Goal: Task Accomplishment & Management: Complete application form

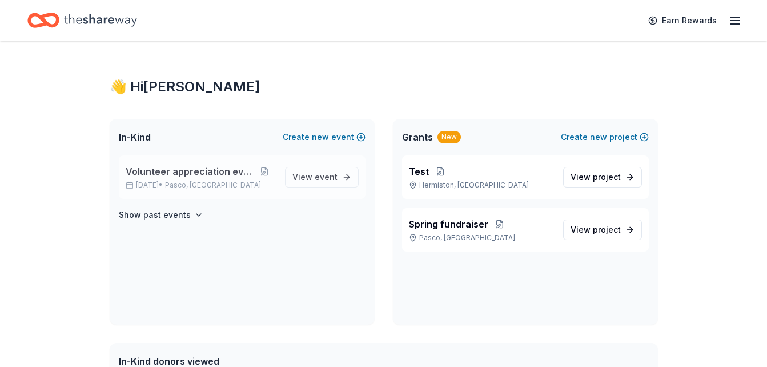
click at [223, 182] on p "Nov 22, 2025 • Pasco, WA" at bounding box center [201, 184] width 150 height 9
click at [323, 134] on span "new" at bounding box center [320, 137] width 17 height 14
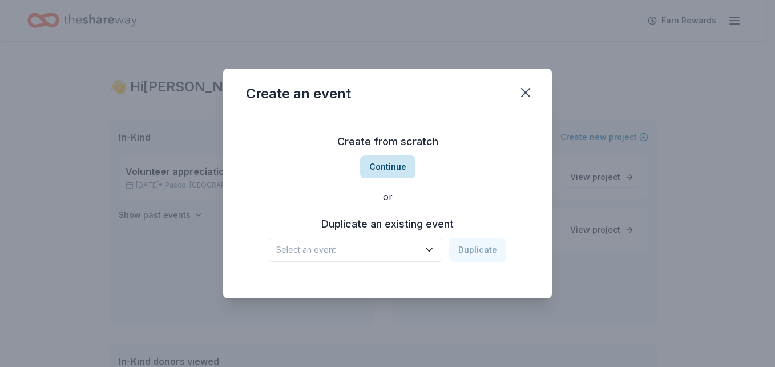
click at [392, 163] on button "Continue" at bounding box center [387, 166] width 55 height 23
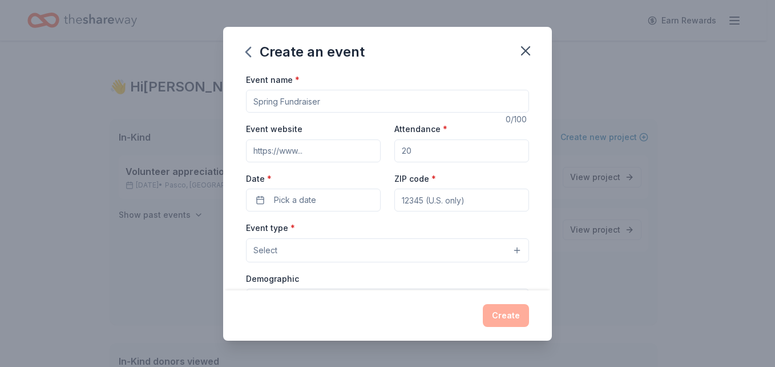
click at [296, 96] on input "Event name *" at bounding box center [387, 101] width 283 height 23
type input "Volunteer Appreciation"
click at [413, 147] on input "Attendance *" at bounding box center [462, 150] width 135 height 23
click at [304, 202] on span "Pick a date" at bounding box center [295, 200] width 42 height 14
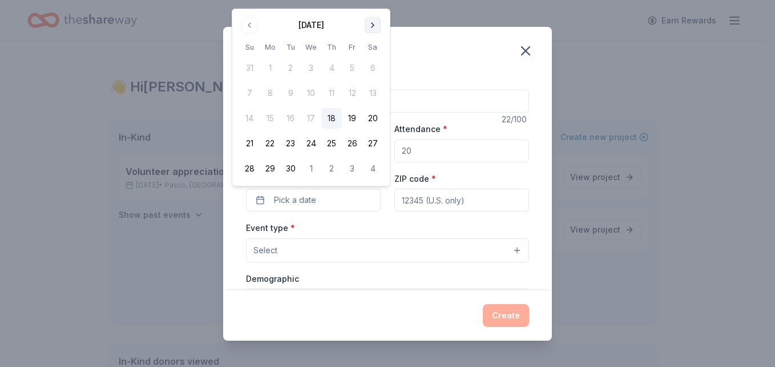
click at [376, 19] on button "Go to next month" at bounding box center [373, 25] width 16 height 16
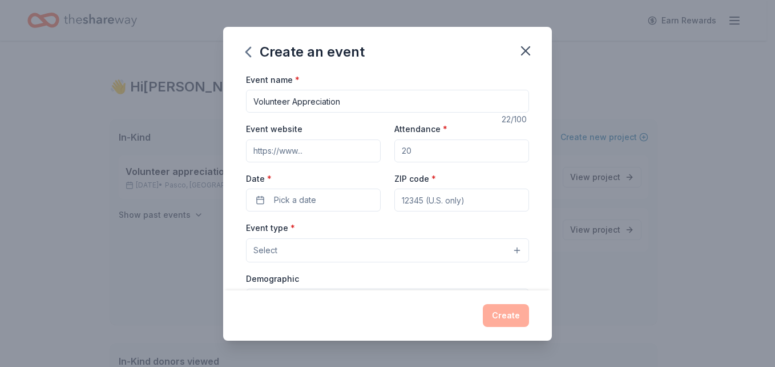
click at [440, 146] on input "Attendance *" at bounding box center [462, 150] width 135 height 23
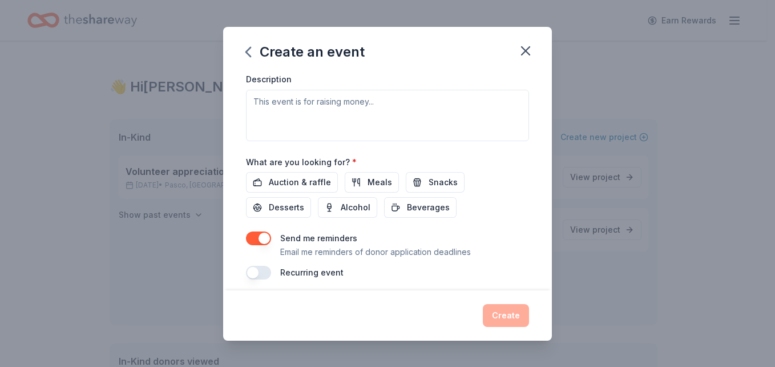
scroll to position [328, 0]
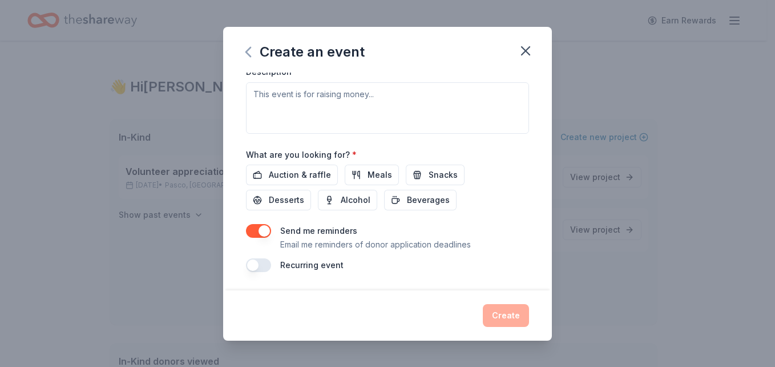
type input "19"
click at [240, 46] on icon "button" at bounding box center [248, 52] width 18 height 18
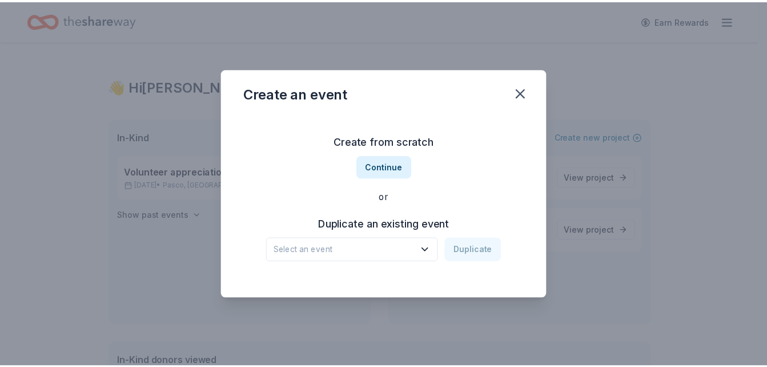
scroll to position [0, 0]
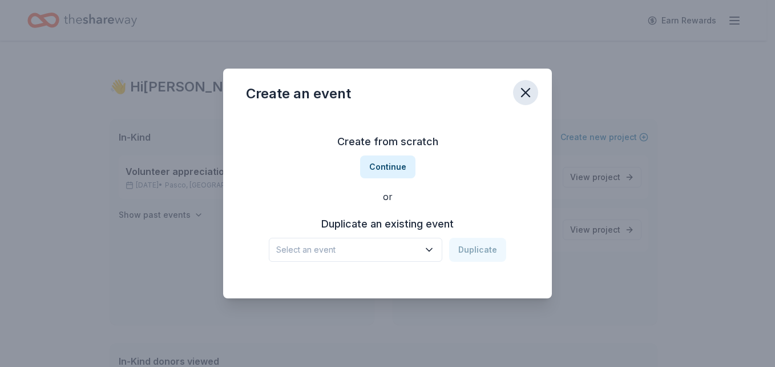
click at [529, 94] on icon "button" at bounding box center [526, 93] width 16 height 16
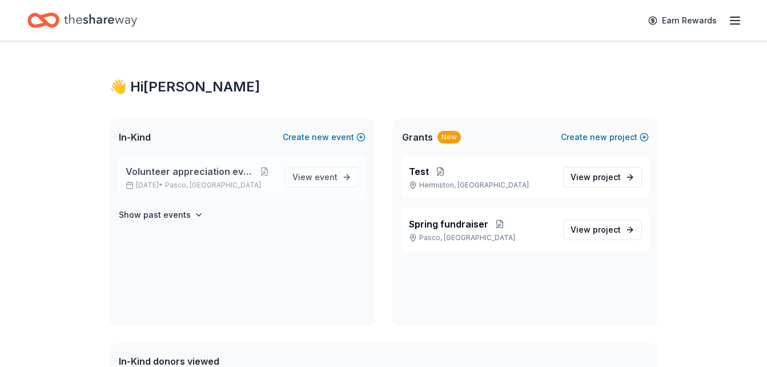
click at [238, 168] on span "Volunteer appreciation event" at bounding box center [190, 171] width 128 height 14
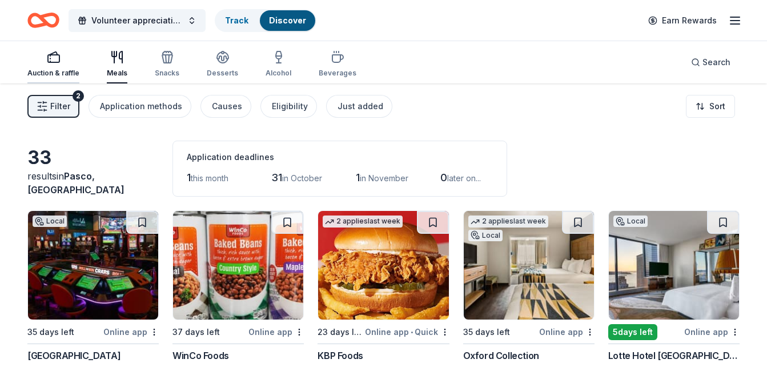
click at [66, 61] on div "button" at bounding box center [53, 57] width 52 height 14
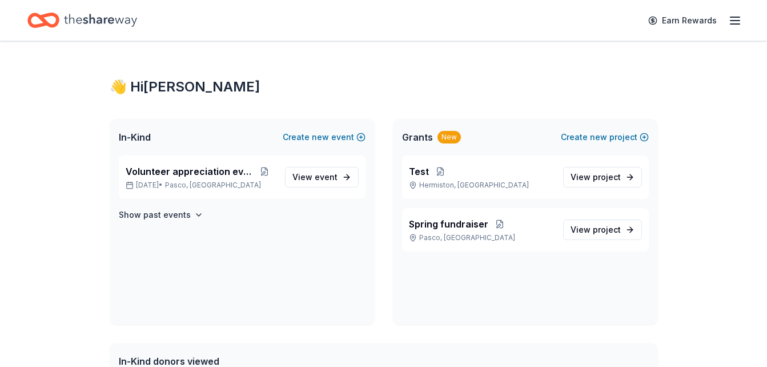
click at [733, 23] on icon "button" at bounding box center [735, 21] width 14 height 14
click at [525, 51] on div "👋 Hi Kara In-Kind Create new event Volunteer appreciation event Nov 22, 2025 • …" at bounding box center [383, 361] width 585 height 640
click at [308, 173] on span "View event" at bounding box center [314, 177] width 45 height 14
click at [326, 168] on link "View event" at bounding box center [322, 177] width 74 height 21
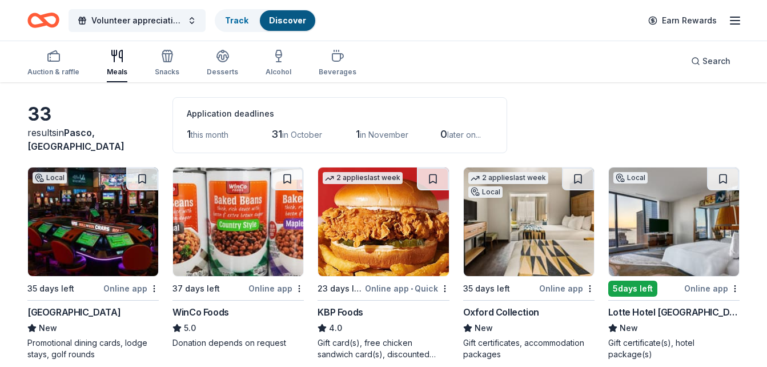
scroll to position [44, 0]
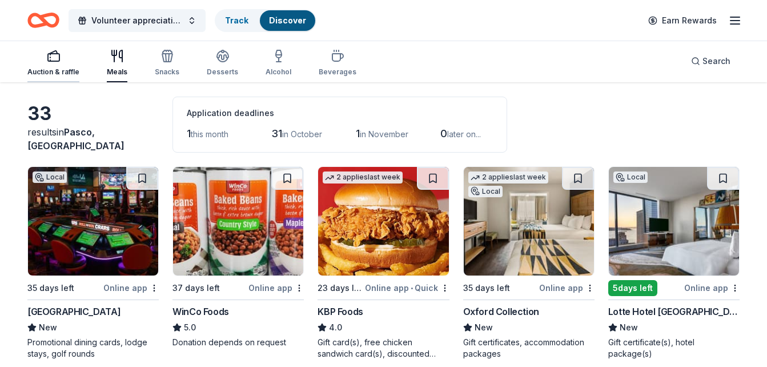
click at [62, 67] on div "Auction & raffle" at bounding box center [53, 62] width 52 height 27
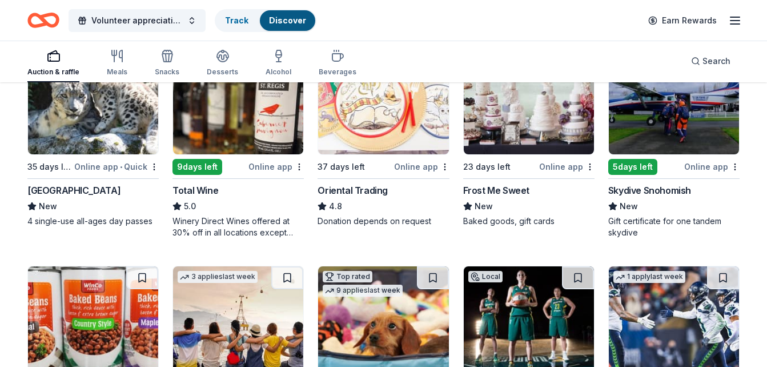
scroll to position [159, 0]
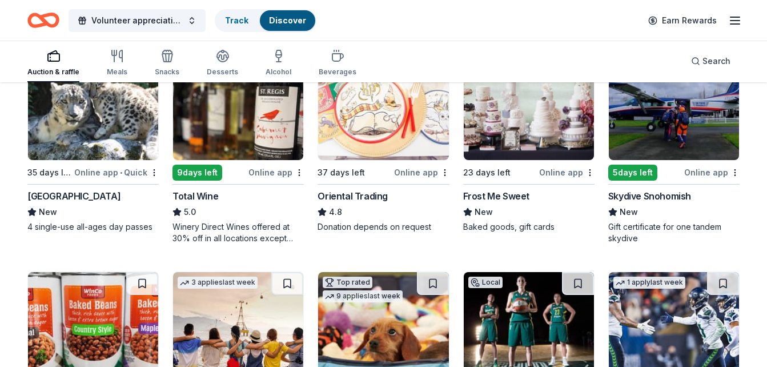
click at [653, 195] on div "Skydive Snohomish" at bounding box center [649, 196] width 83 height 14
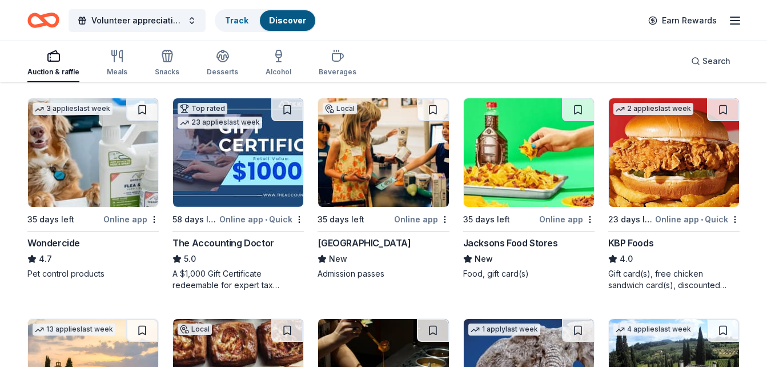
scroll to position [557, 0]
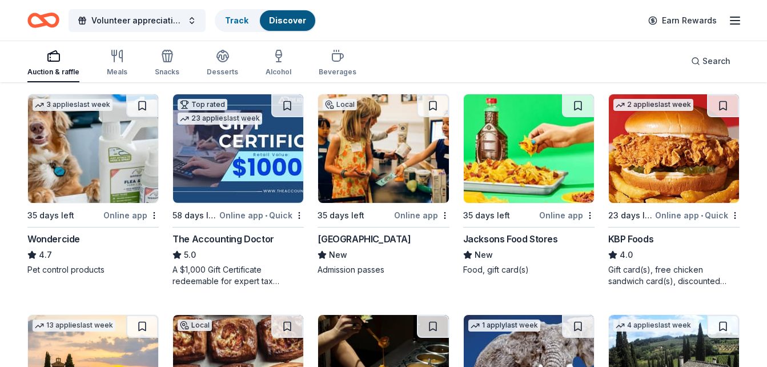
click at [641, 239] on div "KBP Foods" at bounding box center [630, 239] width 45 height 14
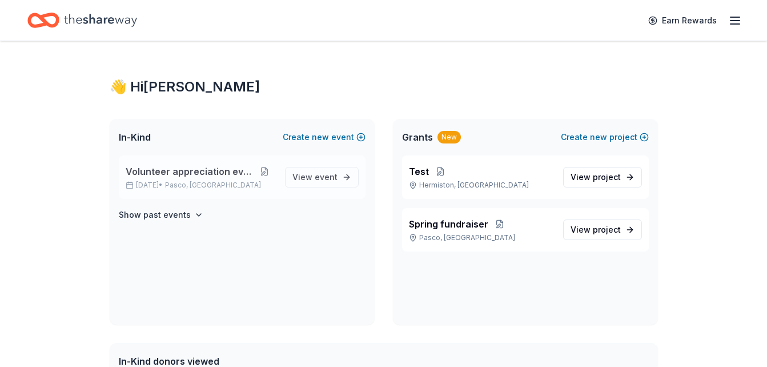
click at [262, 170] on button at bounding box center [265, 171] width 22 height 9
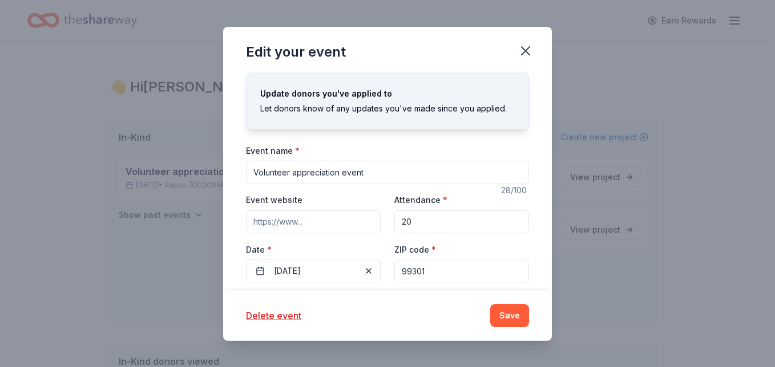
click at [417, 219] on input "20" at bounding box center [462, 221] width 135 height 23
type input "2"
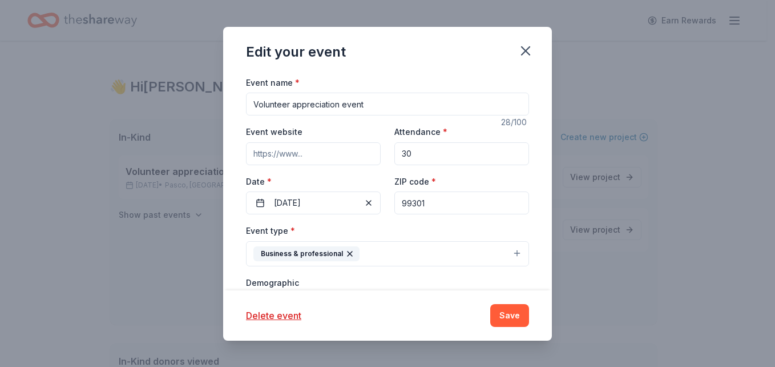
scroll to position [86, 0]
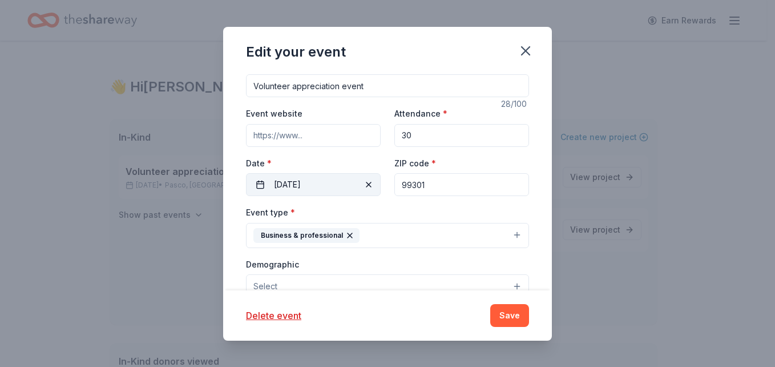
type input "30"
click at [307, 185] on button "11/22/2025" at bounding box center [313, 184] width 135 height 23
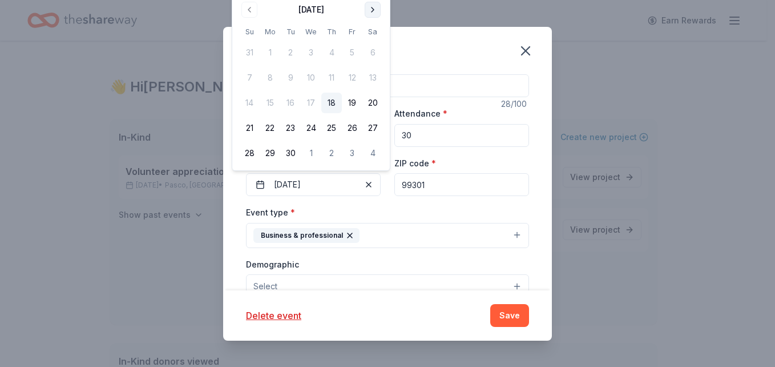
click at [374, 13] on button "Go to next month" at bounding box center [373, 10] width 16 height 16
click at [360, 73] on button "10" at bounding box center [352, 77] width 21 height 21
click at [319, 197] on div "Event name * Volunteer appreciation event 28 /100 Event website Attendance * 30…" at bounding box center [387, 321] width 283 height 529
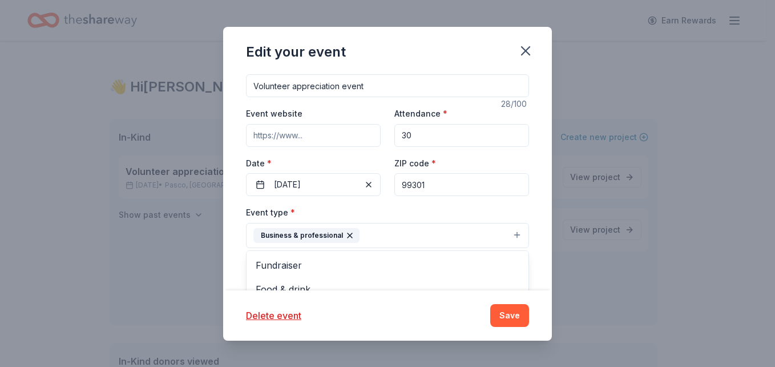
click at [399, 231] on button "Business & professional" at bounding box center [387, 235] width 283 height 25
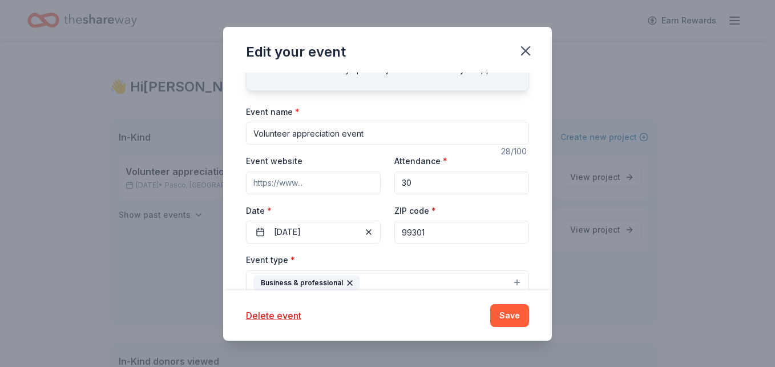
scroll to position [38, 0]
click at [440, 235] on div "Event name * Volunteer appreciation event 28 /100 Event website Attendance * 30…" at bounding box center [387, 369] width 283 height 529
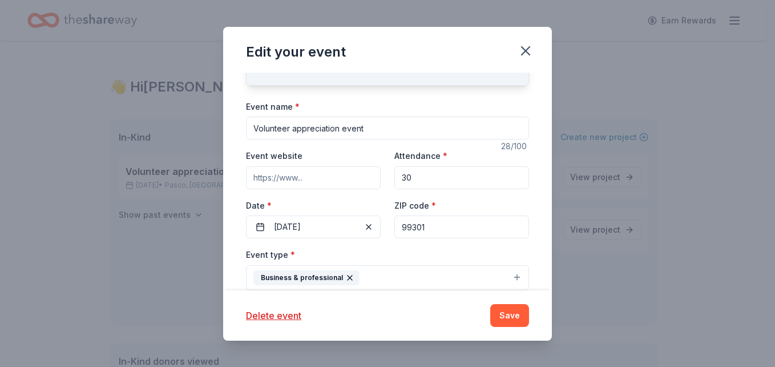
click at [433, 232] on input "99301" at bounding box center [462, 226] width 135 height 23
type input "99163"
click at [371, 247] on div "Event name * Volunteer appreciation event 28 /100 Event website Attendance * 30…" at bounding box center [387, 363] width 283 height 529
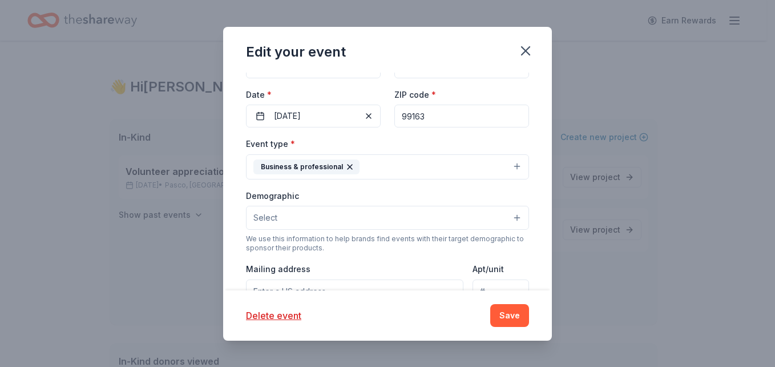
scroll to position [155, 0]
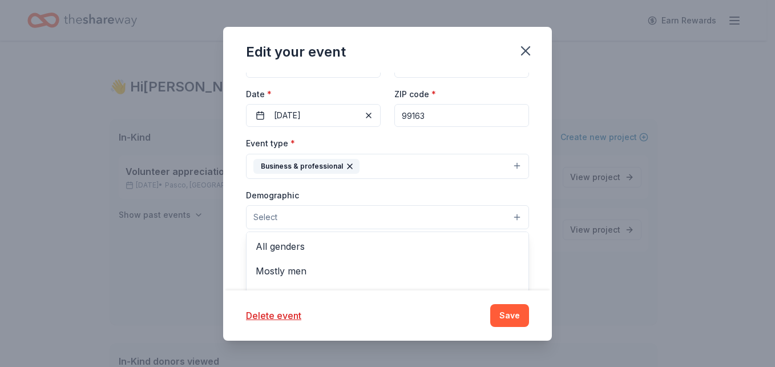
click at [337, 222] on button "Select" at bounding box center [387, 217] width 283 height 24
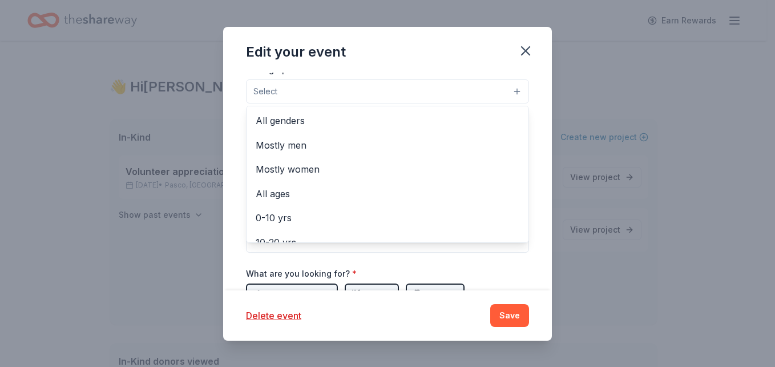
scroll to position [282, 0]
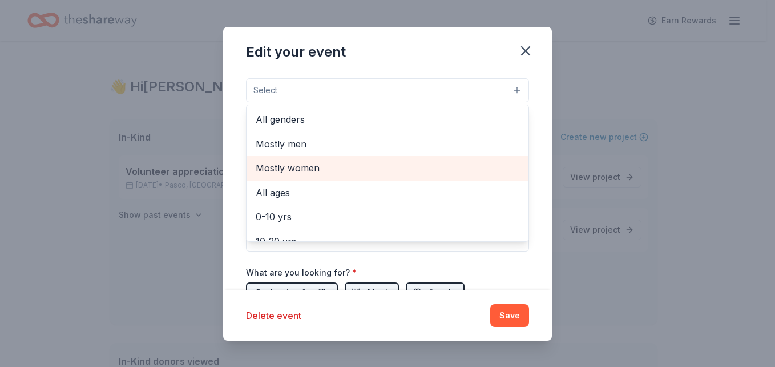
click at [318, 170] on span "Mostly women" at bounding box center [388, 167] width 264 height 15
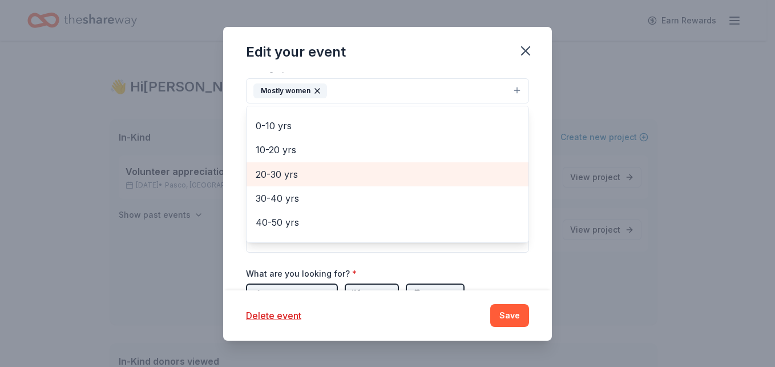
scroll to position [67, 0]
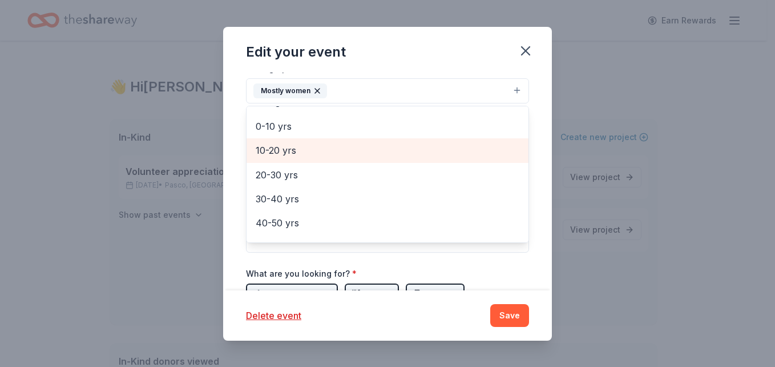
click at [293, 152] on span "10-20 yrs" at bounding box center [388, 150] width 264 height 15
click at [289, 153] on span "20-30 yrs" at bounding box center [388, 150] width 264 height 15
click at [289, 153] on span "30-40 yrs" at bounding box center [388, 150] width 264 height 15
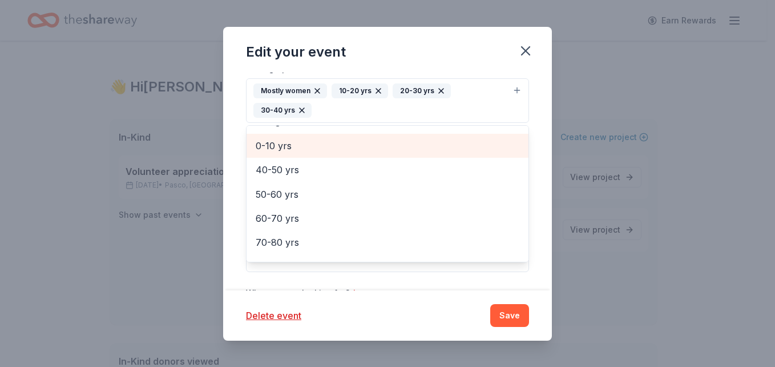
click at [289, 153] on span "0-10 yrs" at bounding box center [388, 145] width 264 height 15
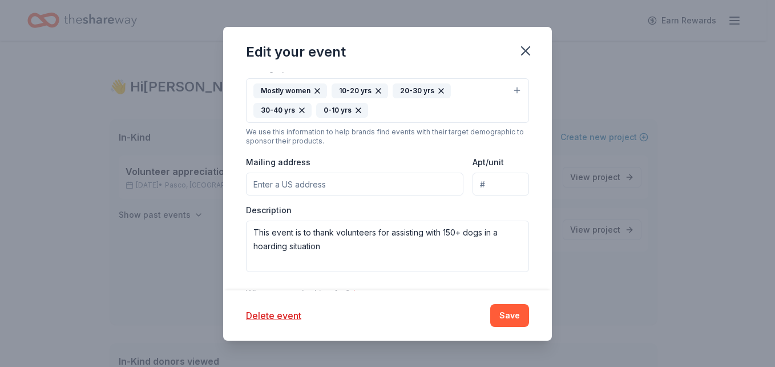
click at [357, 106] on icon "button" at bounding box center [358, 110] width 9 height 9
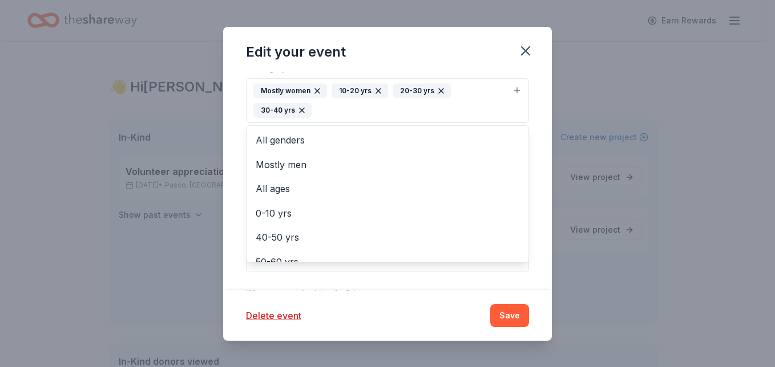
click at [335, 110] on div "Mostly women 10-20 yrs 20-30 yrs 30-40 yrs" at bounding box center [381, 100] width 255 height 34
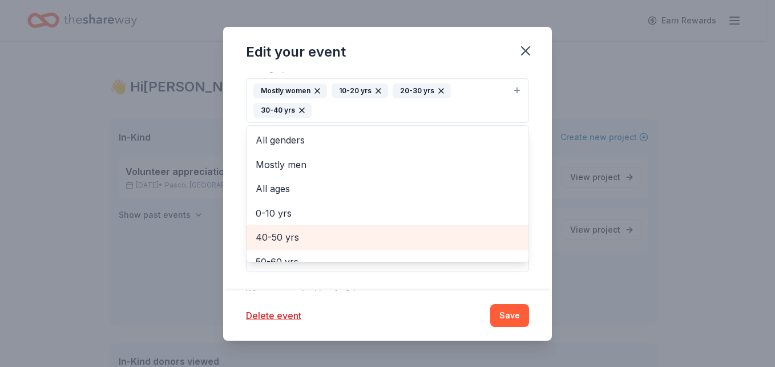
click at [289, 233] on span "40-50 yrs" at bounding box center [388, 237] width 264 height 15
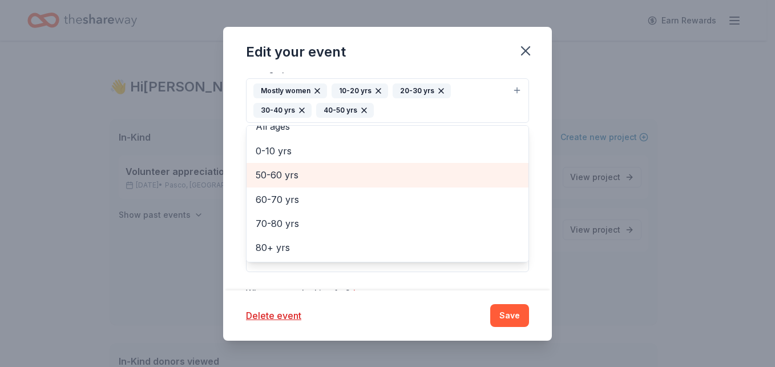
click at [284, 173] on span "50-60 yrs" at bounding box center [388, 174] width 264 height 15
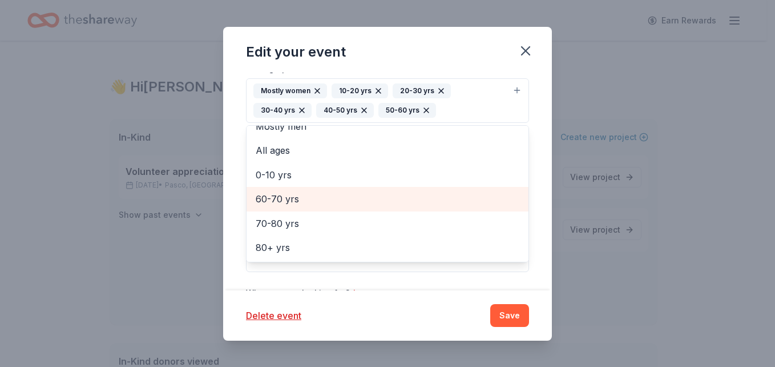
click at [297, 201] on span "60-70 yrs" at bounding box center [388, 198] width 264 height 15
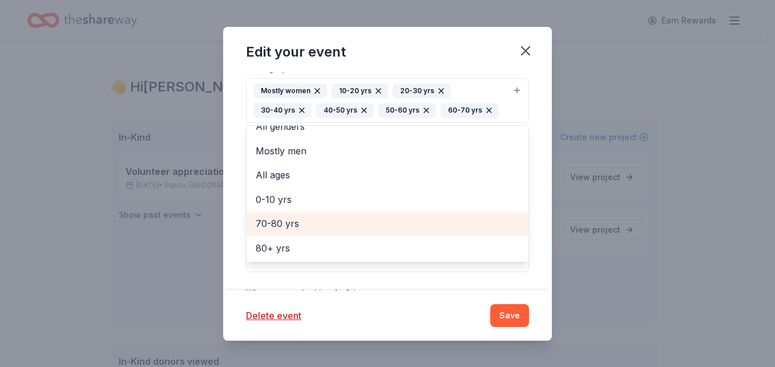
click at [266, 221] on span "70-80 yrs" at bounding box center [388, 223] width 264 height 15
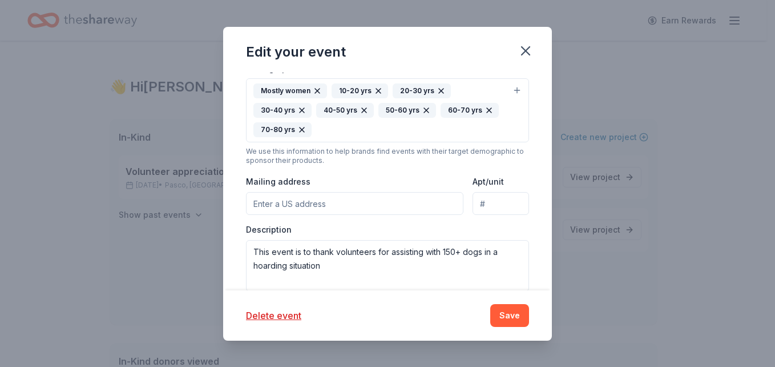
click at [374, 90] on icon "button" at bounding box center [378, 90] width 9 height 9
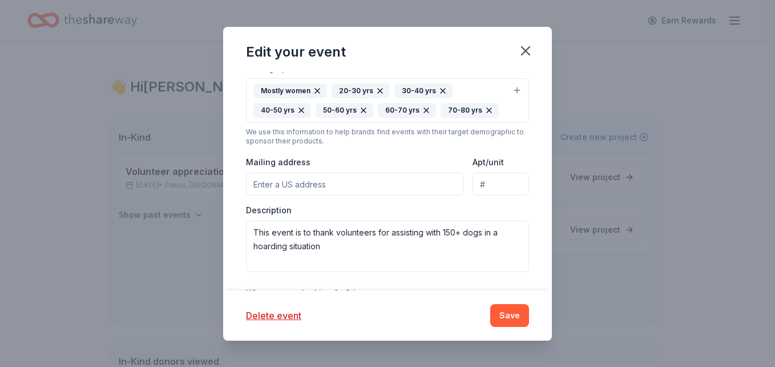
click at [376, 90] on icon "button" at bounding box center [380, 90] width 9 height 9
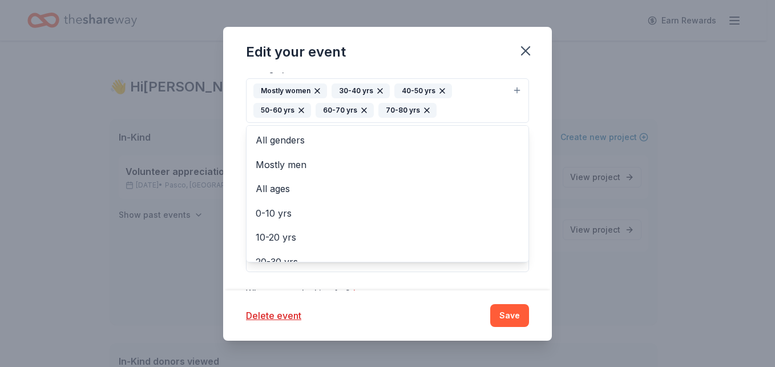
click at [376, 90] on icon "button" at bounding box center [380, 90] width 9 height 9
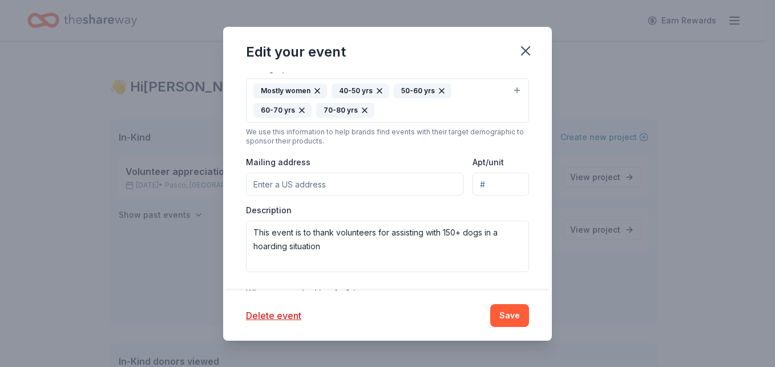
click at [376, 90] on icon "button" at bounding box center [379, 90] width 9 height 9
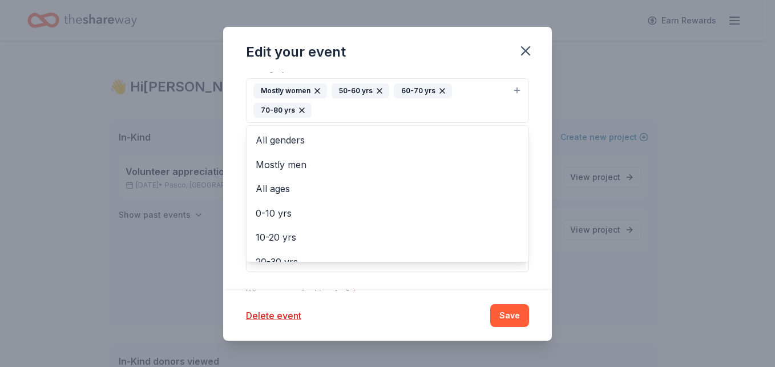
click at [376, 90] on icon "button" at bounding box center [379, 90] width 9 height 9
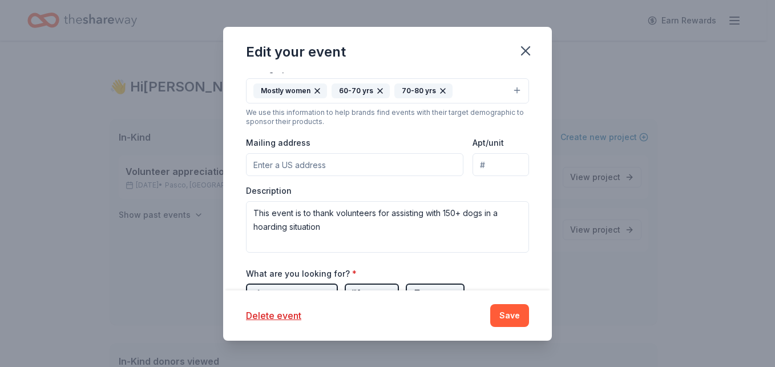
click at [378, 90] on icon "button" at bounding box center [380, 91] width 5 height 5
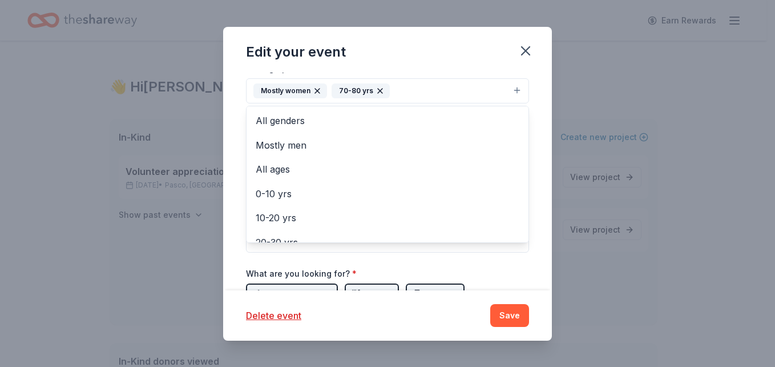
click at [378, 90] on icon "button" at bounding box center [380, 91] width 5 height 5
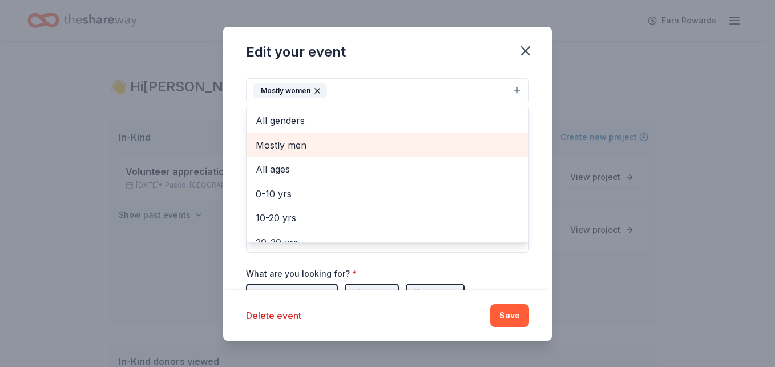
drag, startPoint x: 332, startPoint y: 86, endPoint x: 280, endPoint y: 163, distance: 92.5
click at [280, 103] on div "Mostly women All genders Mostly men All ages 0-10 yrs 10-20 yrs 20-30 yrs 30-40…" at bounding box center [387, 90] width 283 height 25
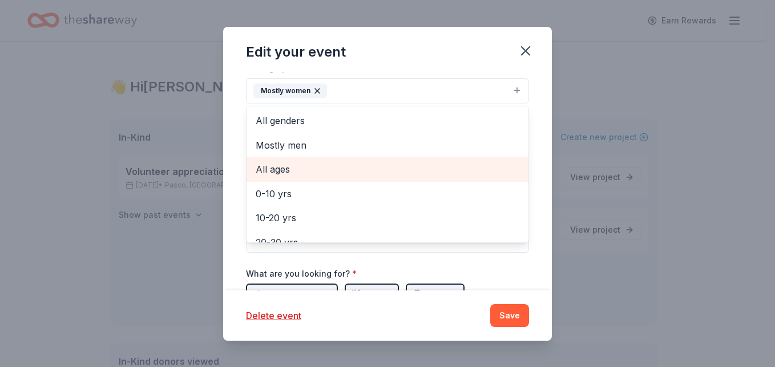
click at [280, 163] on span "All ages" at bounding box center [388, 169] width 264 height 15
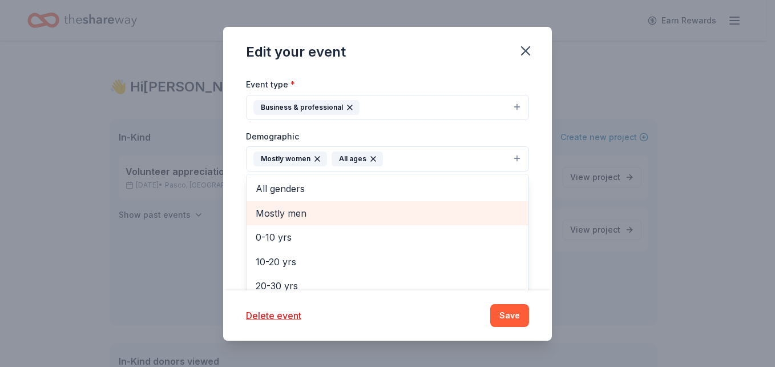
scroll to position [48, 0]
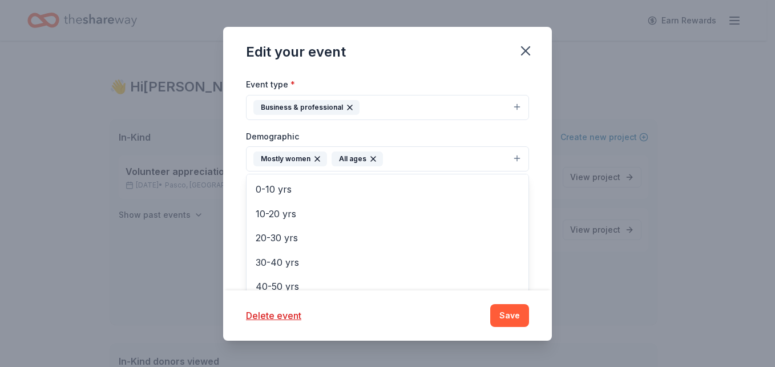
click at [522, 137] on div "Update donors you've applied to Let donors know of any updates you've made sinc…" at bounding box center [387, 182] width 329 height 218
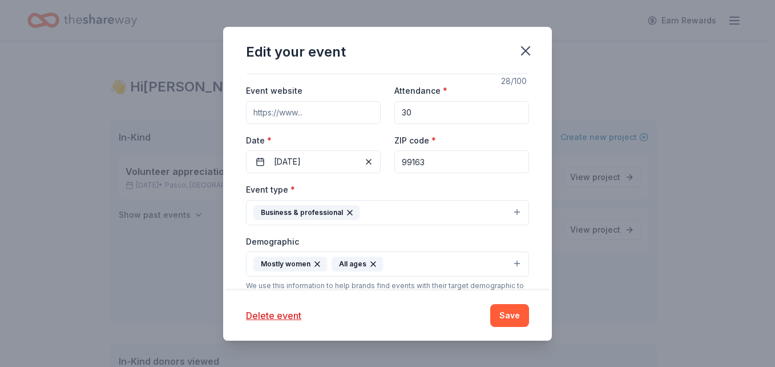
scroll to position [108, 0]
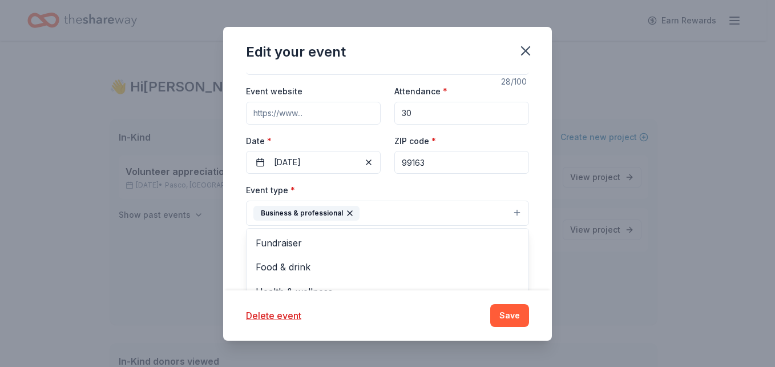
click at [395, 209] on button "Business & professional" at bounding box center [387, 212] width 283 height 25
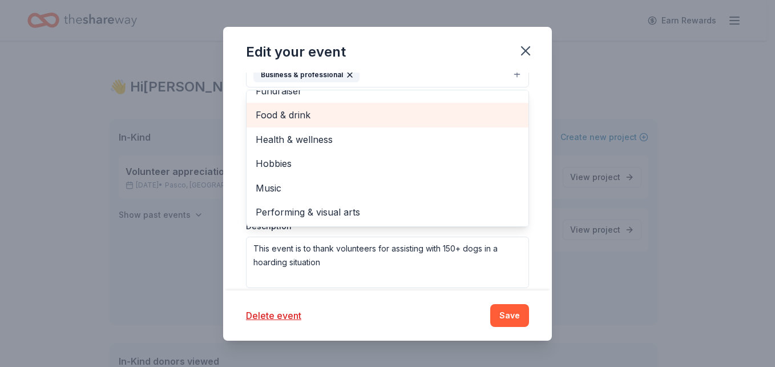
scroll to position [247, 0]
click at [320, 120] on span "Food & drink" at bounding box center [388, 114] width 264 height 15
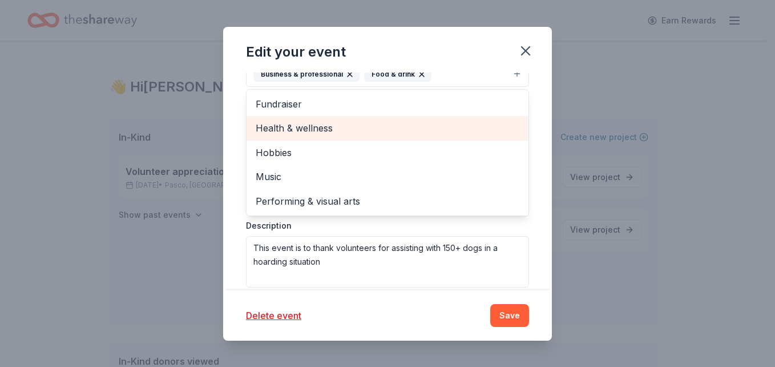
scroll to position [0, 0]
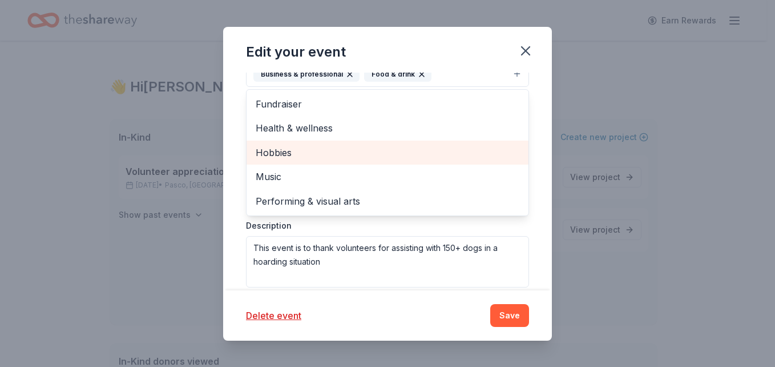
click at [300, 147] on span "Hobbies" at bounding box center [388, 152] width 264 height 15
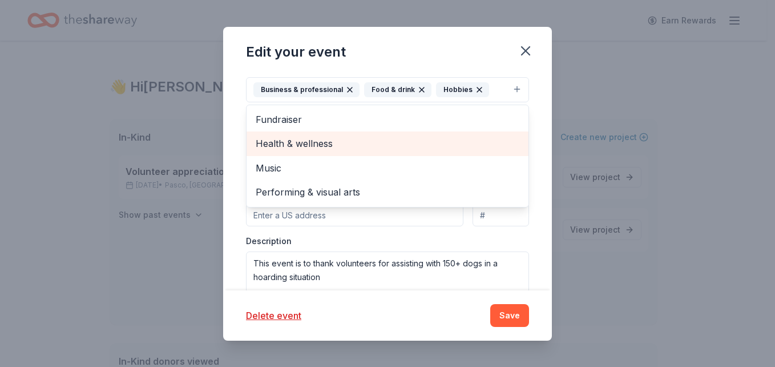
scroll to position [231, 0]
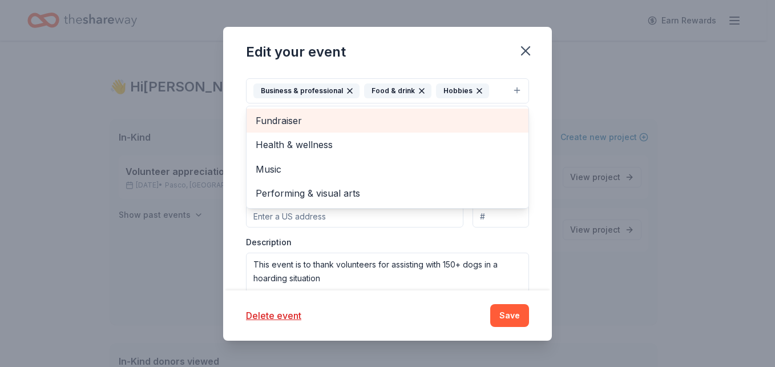
click at [336, 115] on span "Fundraiser" at bounding box center [388, 120] width 264 height 15
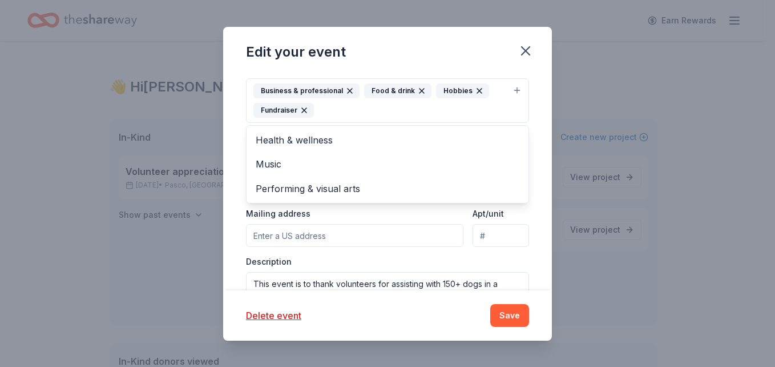
click at [530, 148] on div "Update donors you've applied to Let donors know of any updates you've made sinc…" at bounding box center [387, 182] width 329 height 218
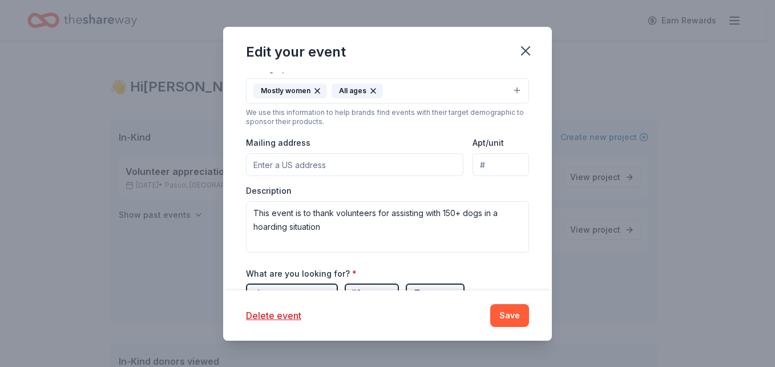
scroll to position [302, 0]
click at [370, 161] on input "Mailing address" at bounding box center [355, 163] width 218 height 23
click at [419, 188] on div "Description This event is to thank volunteers for assisting with 150+ dogs in a…" at bounding box center [387, 217] width 283 height 67
click at [392, 160] on input "P.O Box 38 Albion, Wa 99102" at bounding box center [355, 163] width 218 height 23
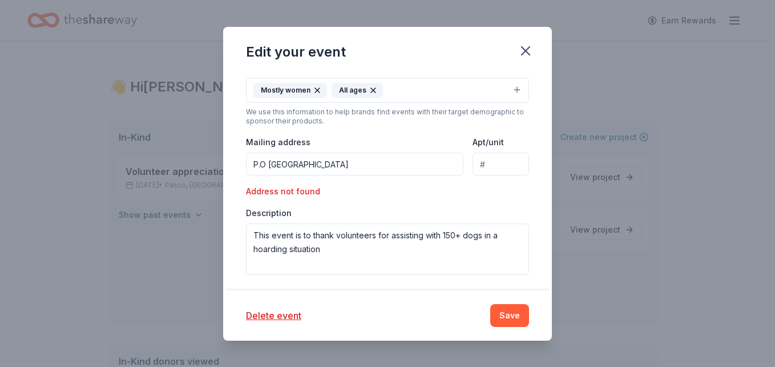
click at [291, 166] on input "P.O Box 38 Albion, Wa 99102" at bounding box center [355, 163] width 218 height 23
click at [376, 171] on input "P.O Box 38 Albion, Wa 9910" at bounding box center [355, 163] width 218 height 23
type input "P"
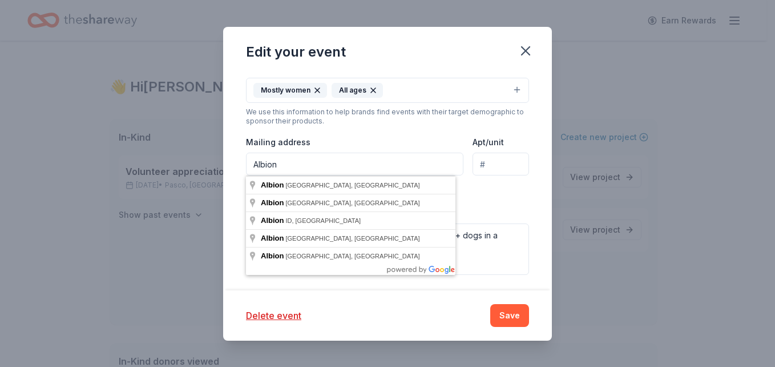
click at [301, 163] on input "Albion" at bounding box center [355, 163] width 218 height 23
click at [254, 163] on input "Albion" at bounding box center [355, 163] width 218 height 23
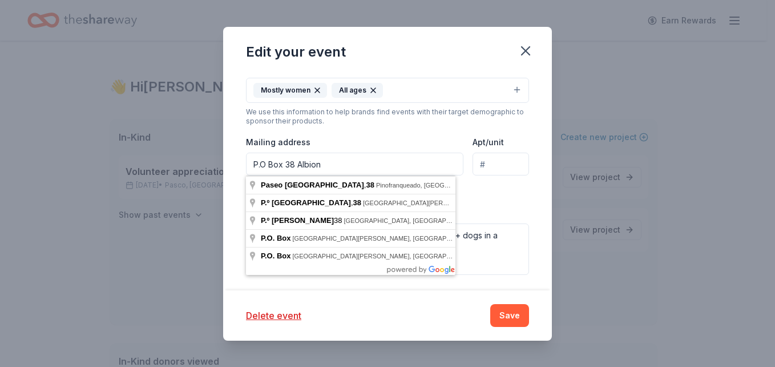
click at [332, 157] on input "P.O Box 38 Albion" at bounding box center [355, 163] width 218 height 23
type input "P"
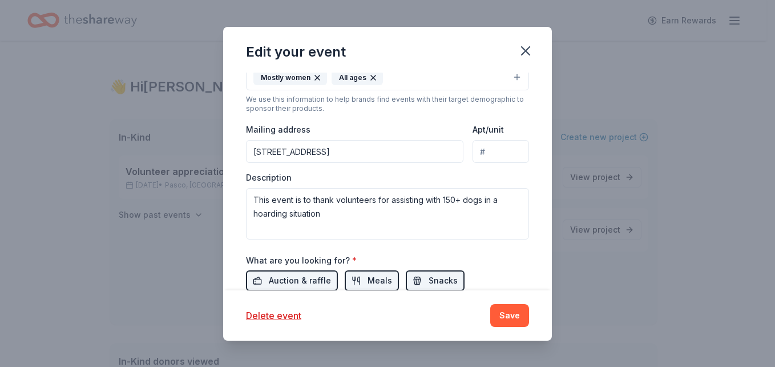
scroll to position [313, 0]
click at [500, 151] on input "Apt/unit" at bounding box center [501, 152] width 57 height 23
click at [430, 147] on input "310 North F Street, Albion, WA, 99102" at bounding box center [355, 152] width 218 height 23
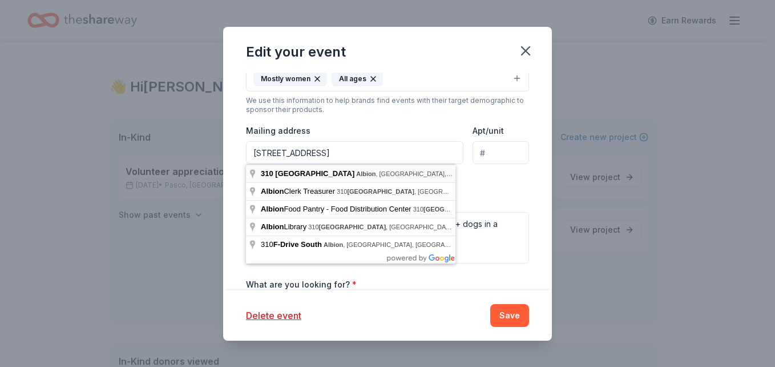
type input "310 North F Street, Albion, WA, 99102"
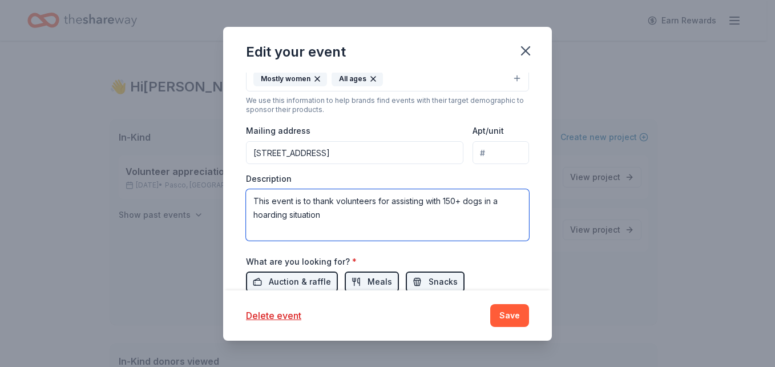
click at [375, 219] on textarea "This event is to thank volunteers for assisting with 150+ dogs in a hoarding si…" at bounding box center [387, 214] width 283 height 51
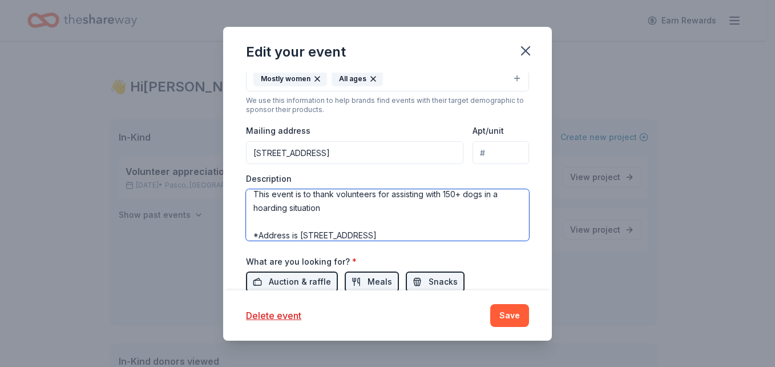
click at [399, 219] on textarea "This event is to thank volunteers for assisting with 150+ dogs in a hoarding si…" at bounding box center [387, 214] width 283 height 51
click at [380, 204] on textarea "This event is to thank volunteers for assisting with 150+ dogs in a hoarding si…" at bounding box center [387, 214] width 283 height 51
click at [357, 212] on textarea "This event is to thank volunteers for assisting with 150+ dogs in a hoarding si…" at bounding box center [387, 214] width 283 height 51
click at [438, 214] on textarea "This event is to thank volunteers for assisting with 150+ dogs in a hoarding si…" at bounding box center [387, 214] width 283 height 51
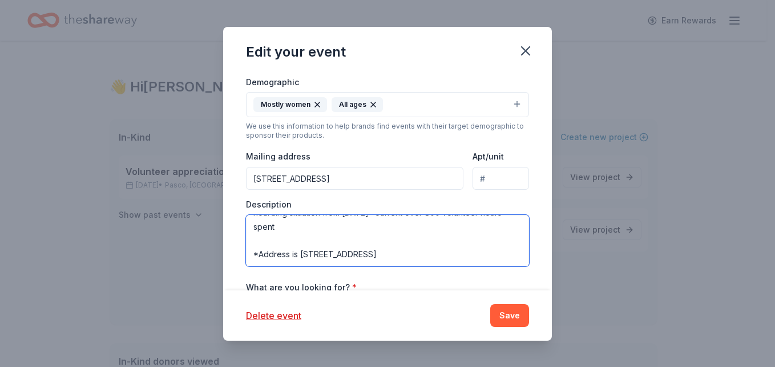
scroll to position [283, 0]
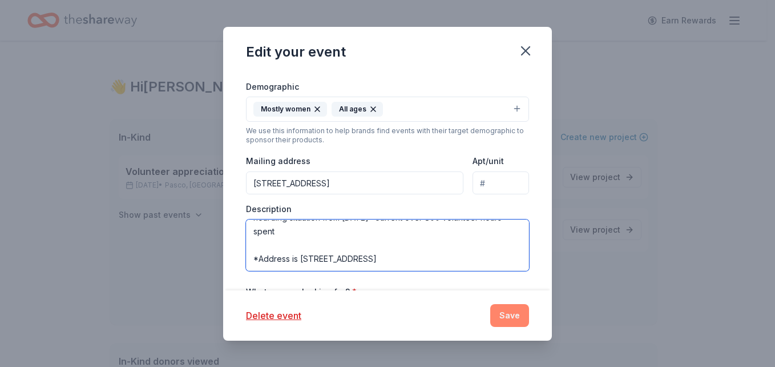
type textarea "This event is to thank volunteers for assisting with 150+ dogs in a hoarding si…"
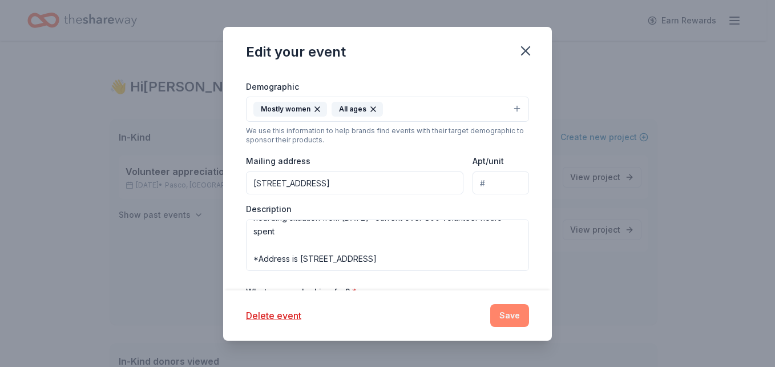
click at [506, 314] on button "Save" at bounding box center [509, 315] width 39 height 23
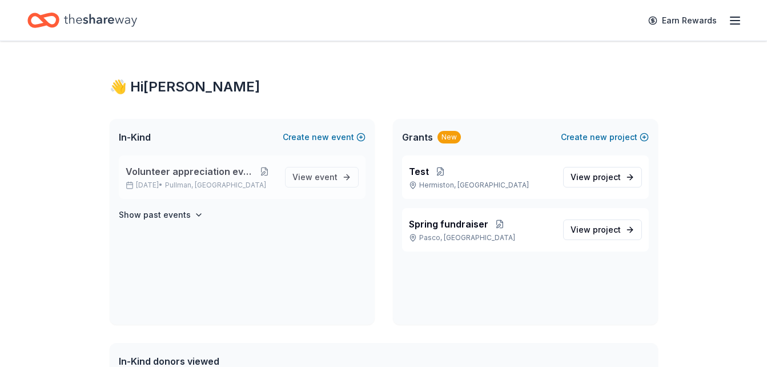
click at [257, 169] on button at bounding box center [265, 171] width 22 height 9
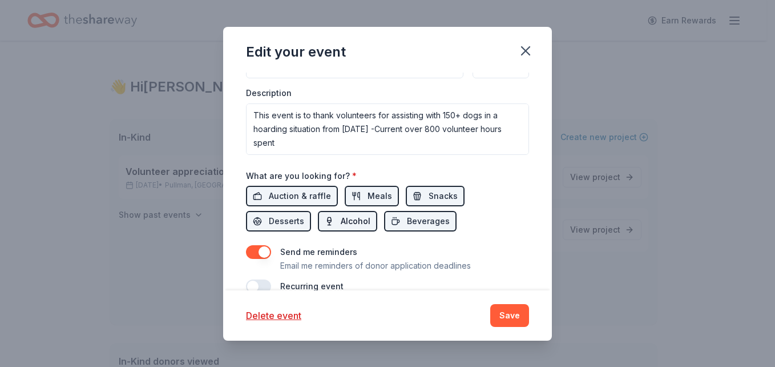
scroll to position [395, 0]
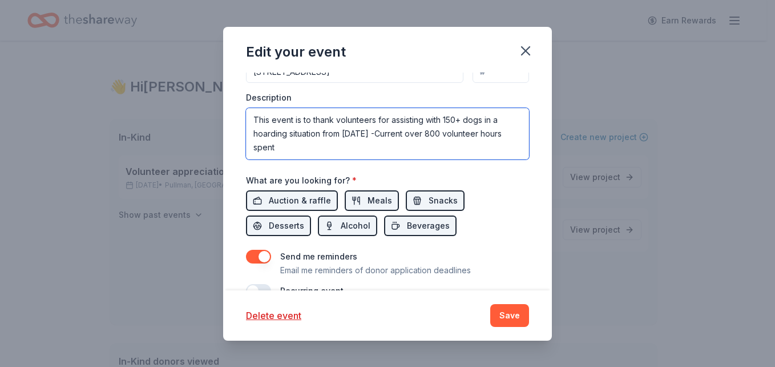
drag, startPoint x: 305, startPoint y: 146, endPoint x: 312, endPoint y: 117, distance: 29.5
click at [312, 117] on textarea "This event is to thank volunteers for assisting with 150+ dogs in a hoarding si…" at bounding box center [387, 133] width 283 height 51
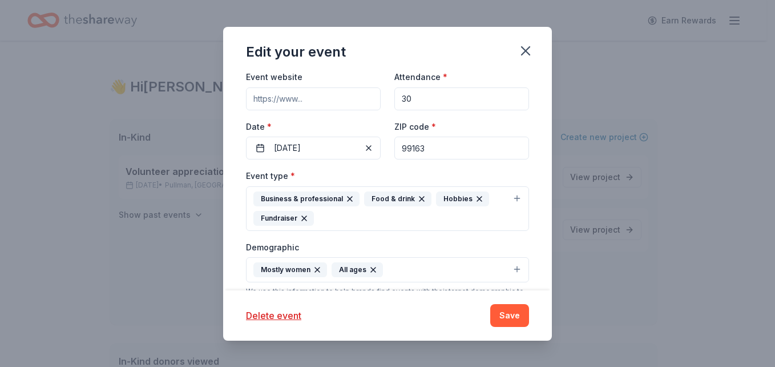
scroll to position [122, 0]
click at [342, 151] on button "10/10/2025" at bounding box center [313, 149] width 135 height 23
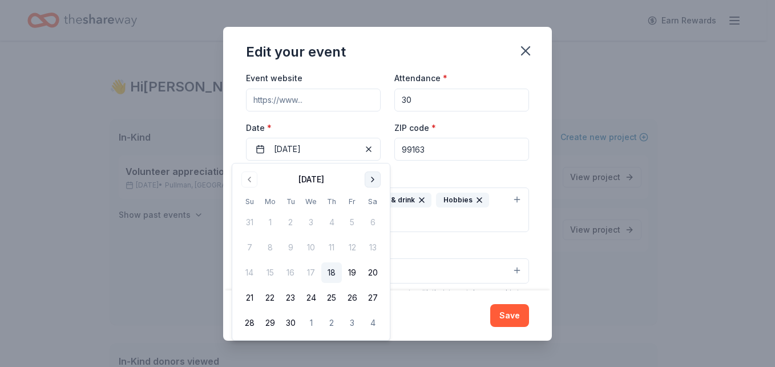
click at [370, 180] on button "Go to next month" at bounding box center [373, 179] width 16 height 16
click at [349, 315] on button "31" at bounding box center [352, 322] width 21 height 21
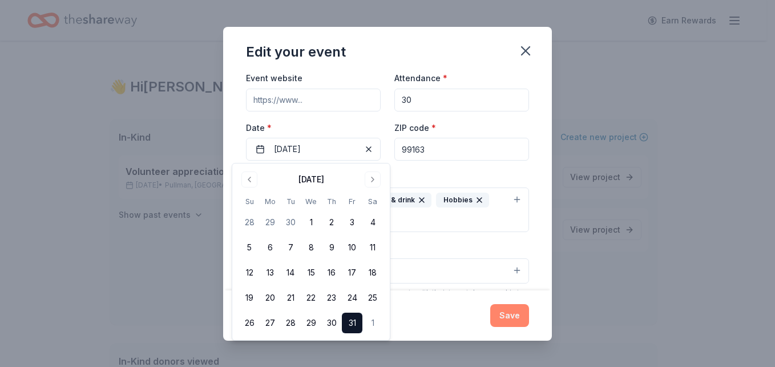
click at [501, 307] on button "Save" at bounding box center [509, 315] width 39 height 23
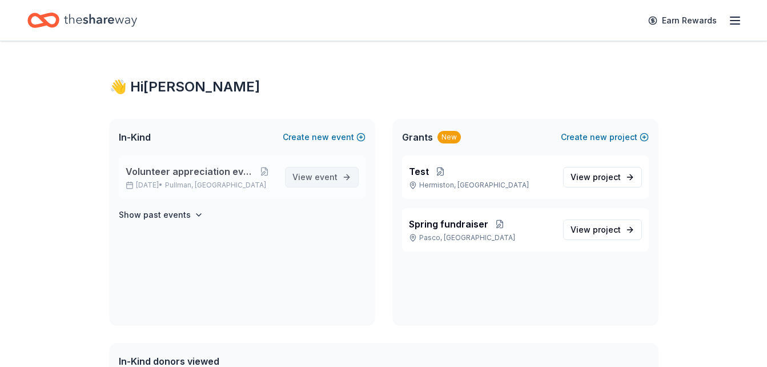
click at [317, 178] on span "event" at bounding box center [326, 177] width 23 height 10
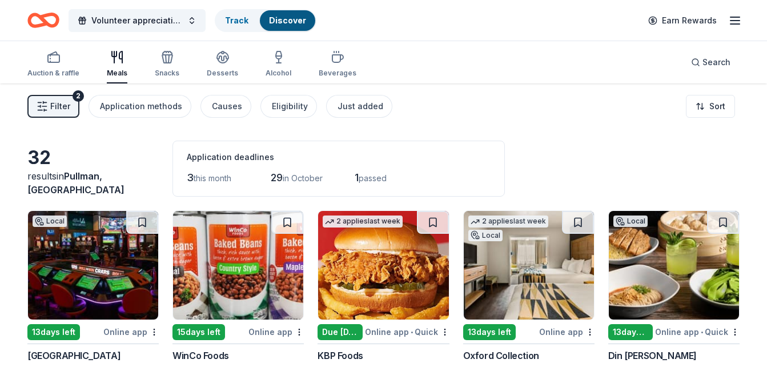
click at [48, 108] on button "Filter 2" at bounding box center [53, 106] width 52 height 23
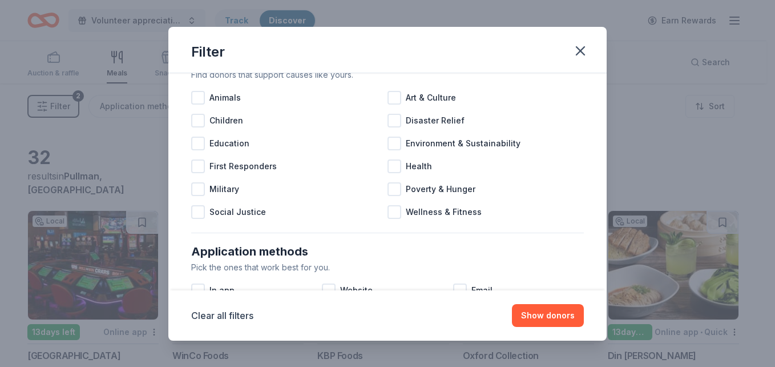
scroll to position [42, 0]
click at [201, 94] on div at bounding box center [198, 98] width 14 height 14
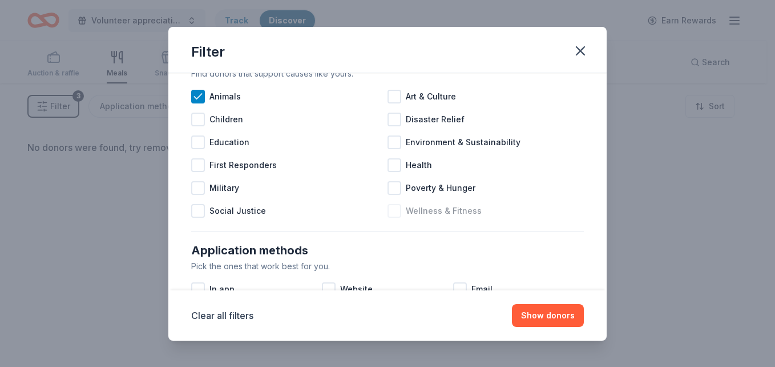
scroll to position [42, 0]
drag, startPoint x: 192, startPoint y: 86, endPoint x: 196, endPoint y: 95, distance: 9.5
click at [196, 95] on div "Animals" at bounding box center [289, 97] width 196 height 23
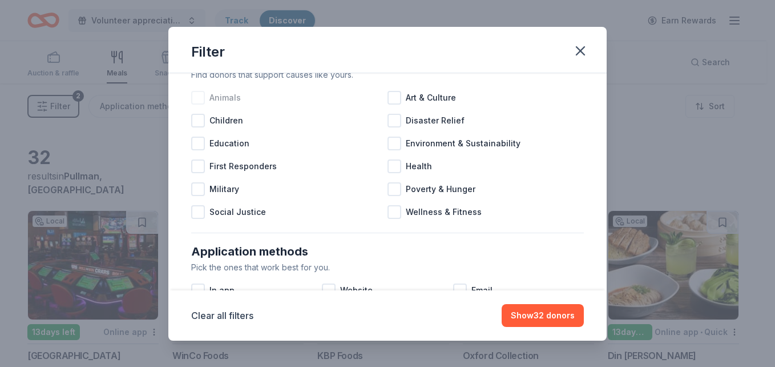
click at [196, 95] on div at bounding box center [198, 98] width 14 height 14
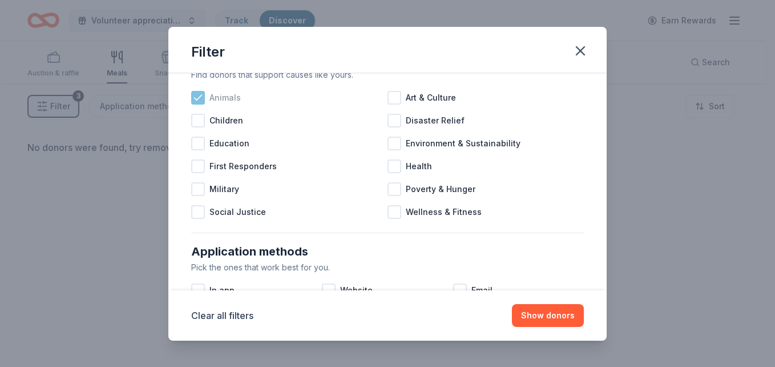
click at [200, 99] on icon at bounding box center [197, 97] width 11 height 11
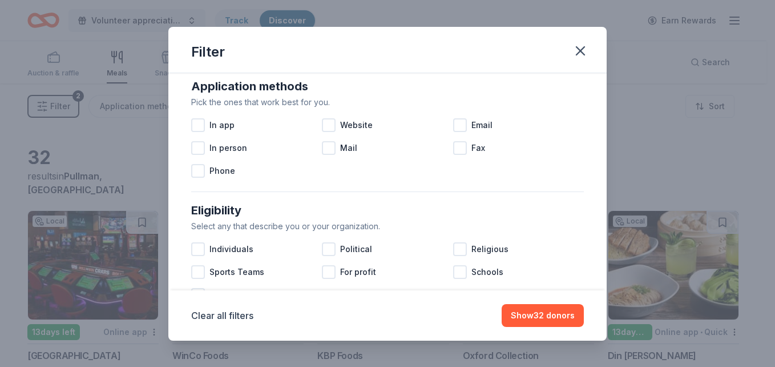
scroll to position [207, 0]
click at [200, 127] on div at bounding box center [198, 125] width 14 height 14
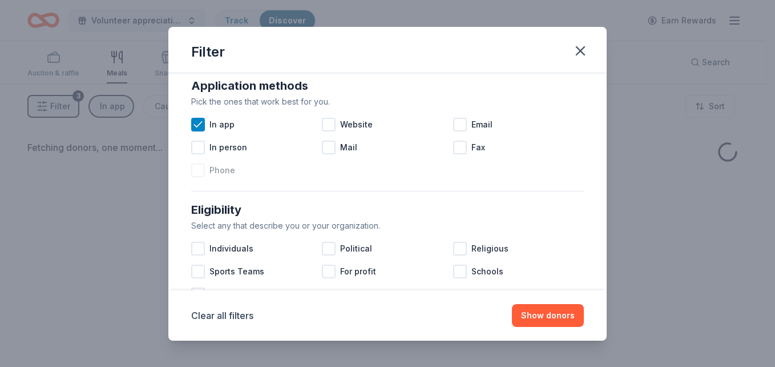
click at [204, 171] on div at bounding box center [198, 170] width 14 height 14
click at [336, 126] on div "Website" at bounding box center [387, 124] width 131 height 23
click at [337, 144] on div "Mail" at bounding box center [387, 147] width 131 height 23
click at [453, 127] on div at bounding box center [460, 125] width 14 height 14
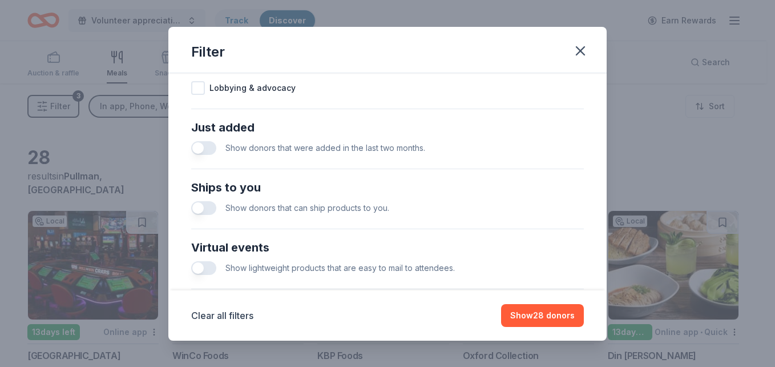
scroll to position [416, 0]
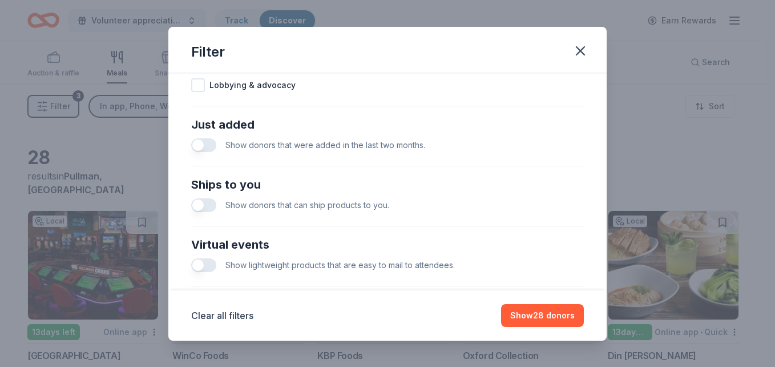
click at [205, 151] on button "button" at bounding box center [203, 145] width 25 height 14
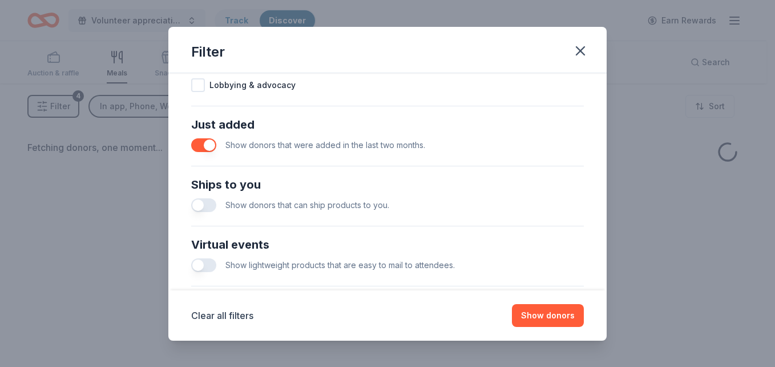
click at [202, 205] on button "button" at bounding box center [203, 205] width 25 height 14
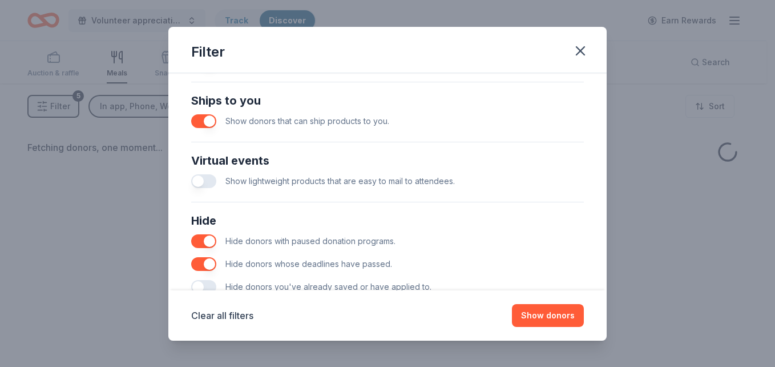
scroll to position [501, 0]
click at [211, 175] on button "button" at bounding box center [203, 180] width 25 height 14
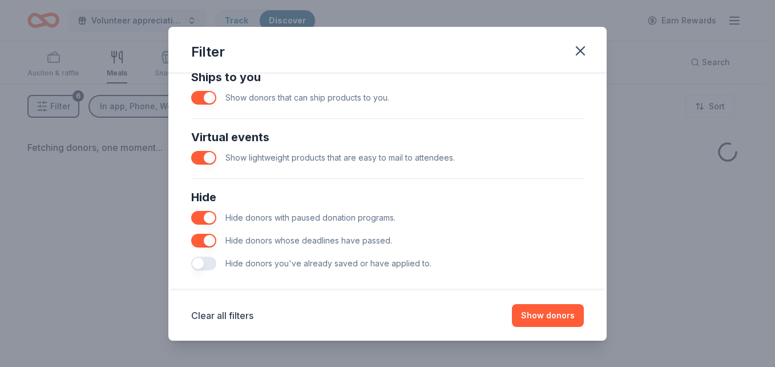
scroll to position [536, 0]
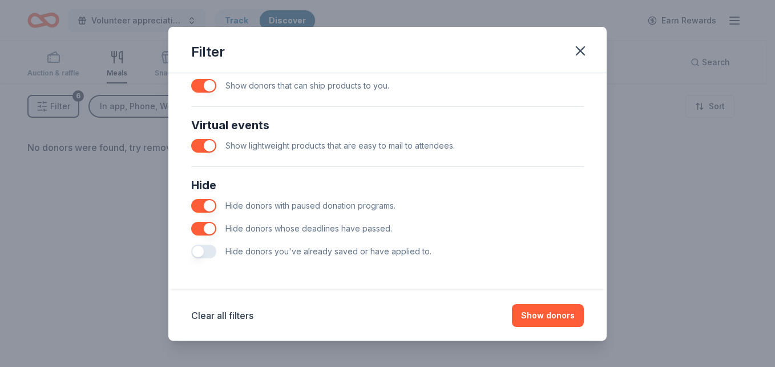
click at [207, 248] on button "button" at bounding box center [203, 251] width 25 height 14
click at [542, 315] on button "Show donors" at bounding box center [548, 315] width 72 height 23
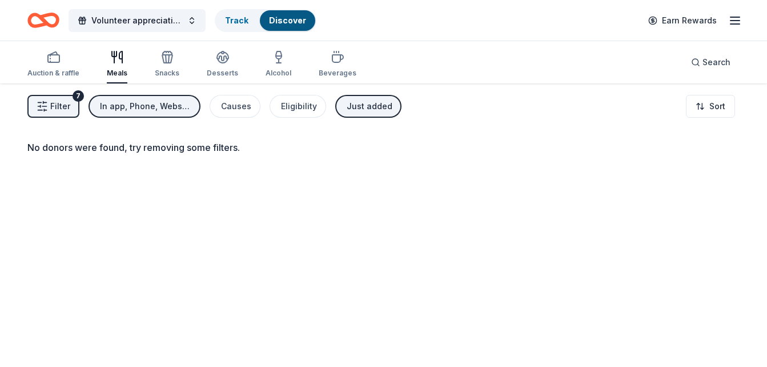
click at [142, 110] on div "In app, Phone, Website, Mail, Email" at bounding box center [145, 106] width 91 height 14
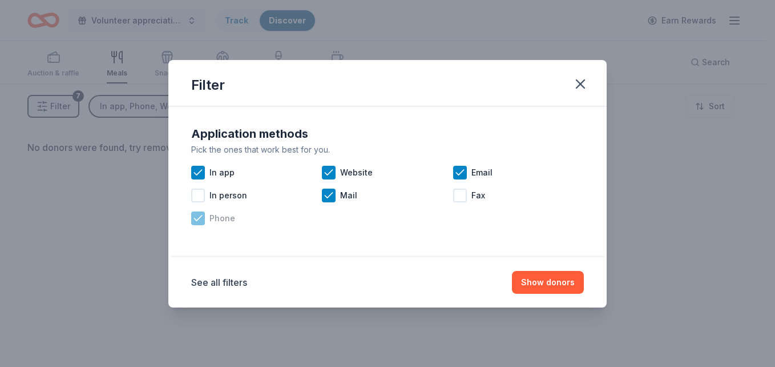
click at [203, 224] on div at bounding box center [198, 218] width 14 height 14
click at [326, 172] on icon at bounding box center [328, 172] width 7 height 5
click at [533, 274] on button "Show donors" at bounding box center [548, 282] width 72 height 23
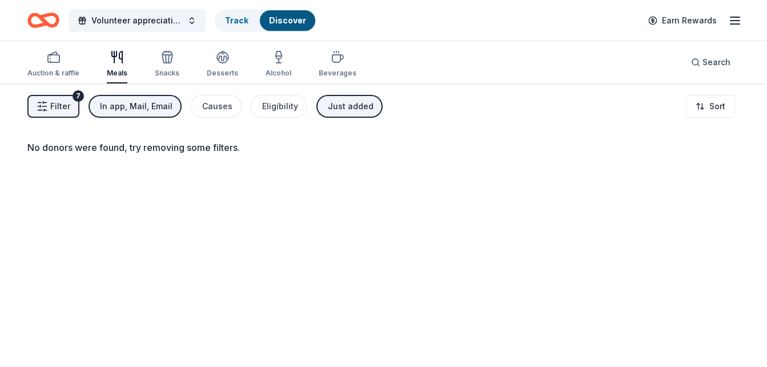
click at [360, 111] on div "Just added" at bounding box center [351, 106] width 46 height 14
click at [61, 105] on span "Filter" at bounding box center [60, 106] width 20 height 14
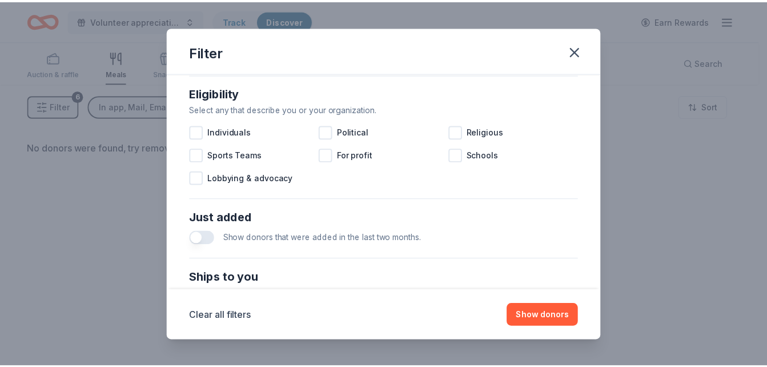
scroll to position [324, 0]
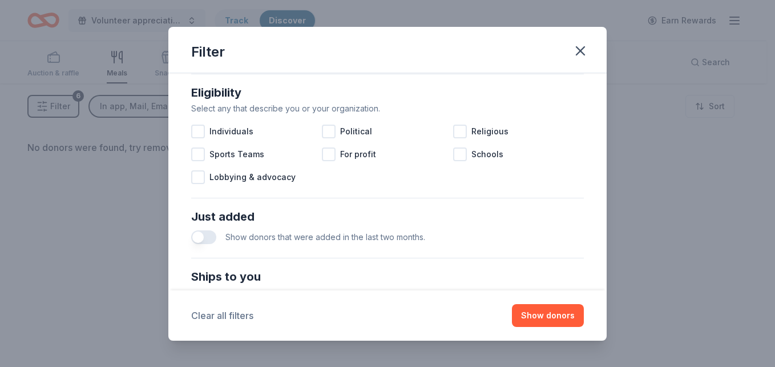
click at [212, 313] on button "Clear all filters" at bounding box center [222, 315] width 62 height 14
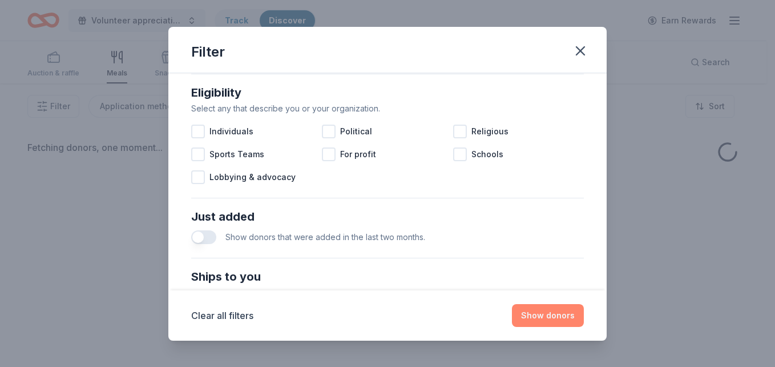
click at [542, 315] on button "Show donors" at bounding box center [548, 315] width 72 height 23
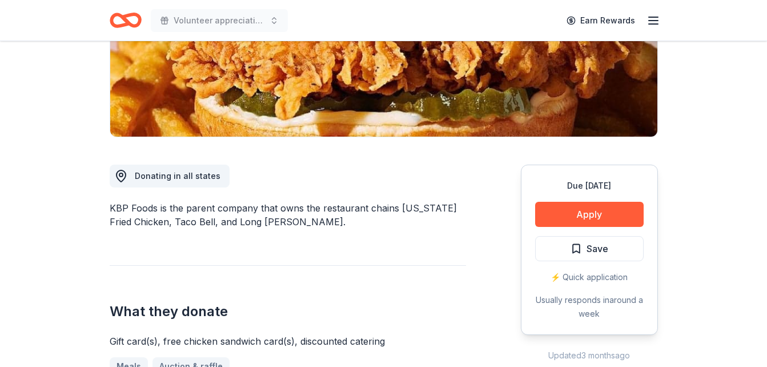
scroll to position [211, 0]
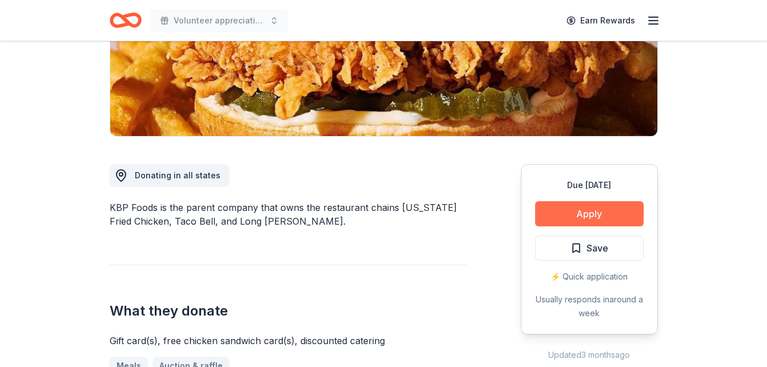
click at [568, 212] on button "Apply" at bounding box center [589, 213] width 108 height 25
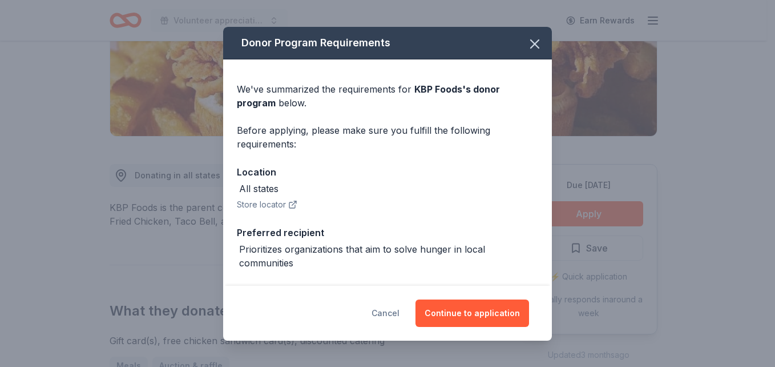
click at [385, 310] on button "Cancel" at bounding box center [386, 312] width 28 height 27
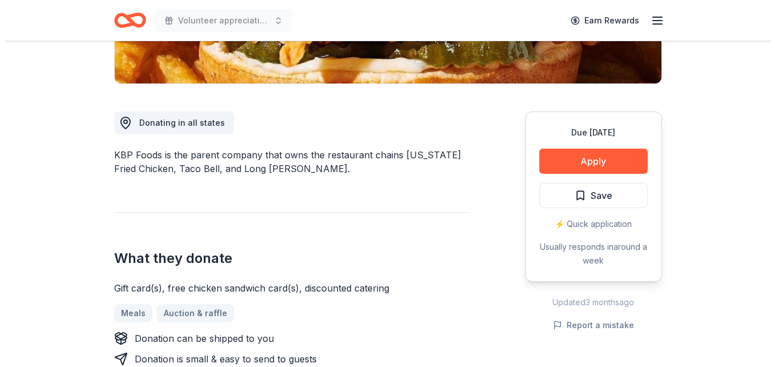
scroll to position [262, 0]
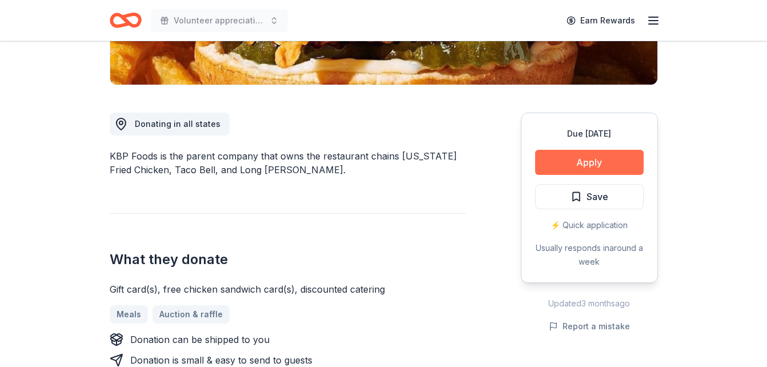
click at [580, 164] on button "Apply" at bounding box center [589, 162] width 108 height 25
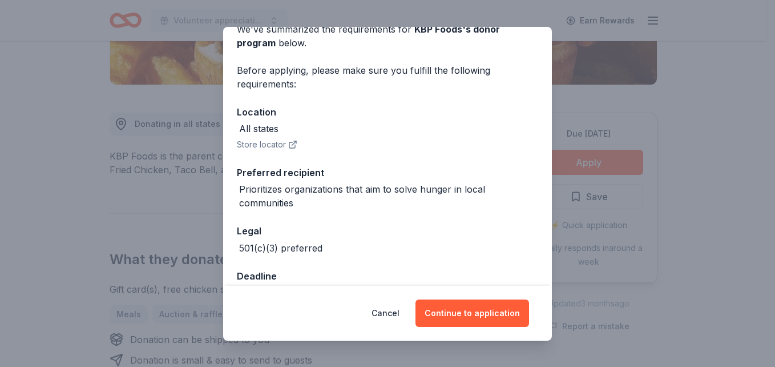
scroll to position [90, 0]
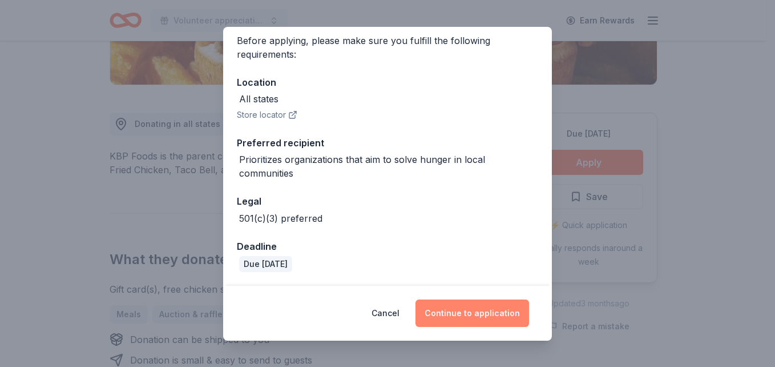
click at [478, 315] on button "Continue to application" at bounding box center [473, 312] width 114 height 27
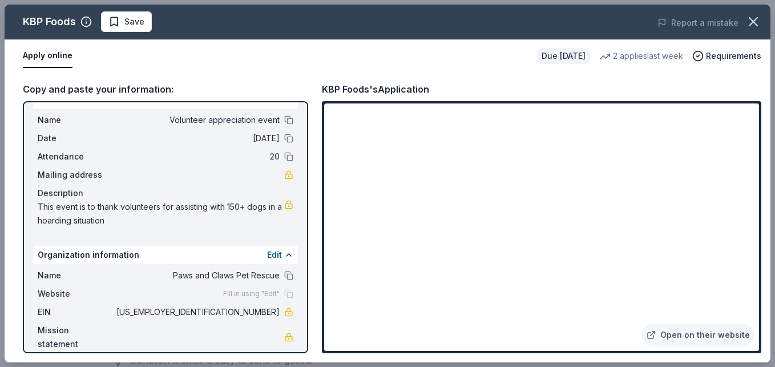
scroll to position [0, 0]
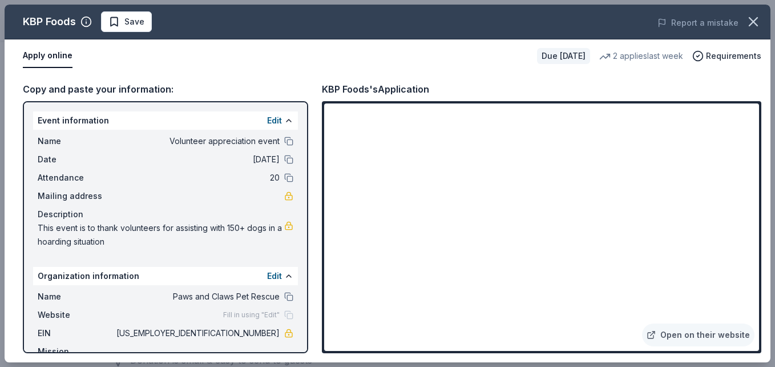
click at [275, 175] on div "Attendance 20" at bounding box center [166, 178] width 256 height 14
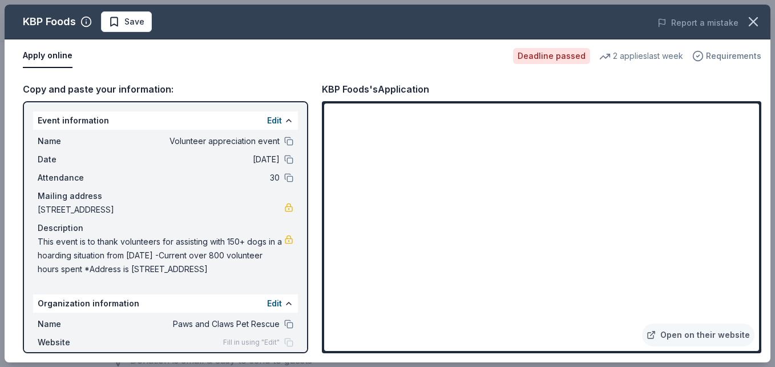
click at [725, 57] on span "Requirements" at bounding box center [733, 56] width 55 height 14
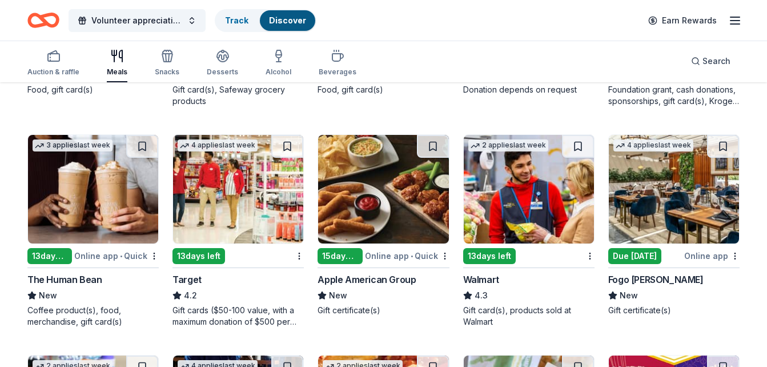
scroll to position [517, 0]
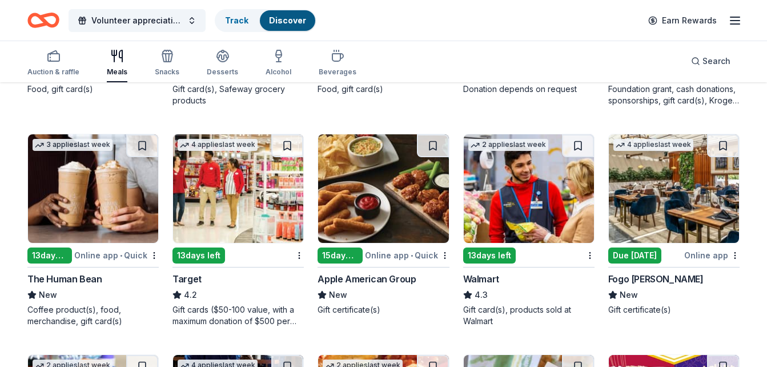
click at [185, 274] on div "Target" at bounding box center [186, 279] width 29 height 14
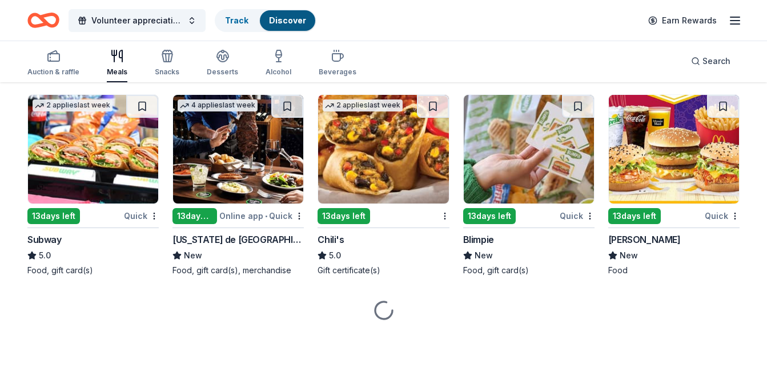
scroll to position [778, 0]
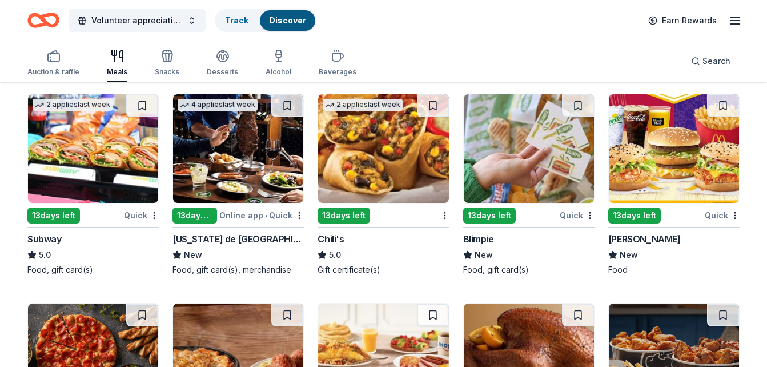
click at [84, 240] on div "Subway" at bounding box center [92, 239] width 131 height 14
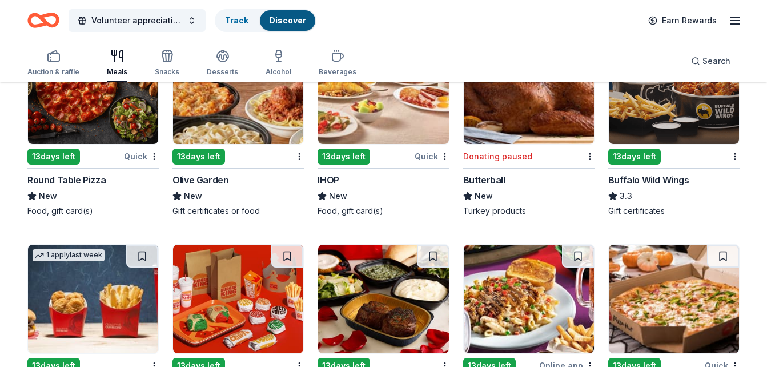
scroll to position [1046, 0]
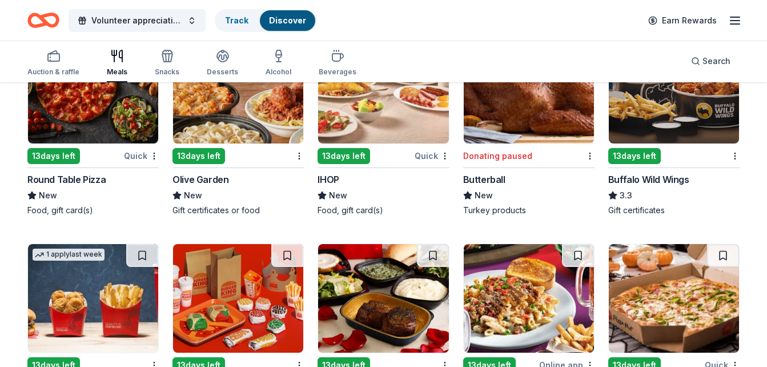
click at [214, 173] on div "Olive Garden" at bounding box center [200, 179] width 56 height 14
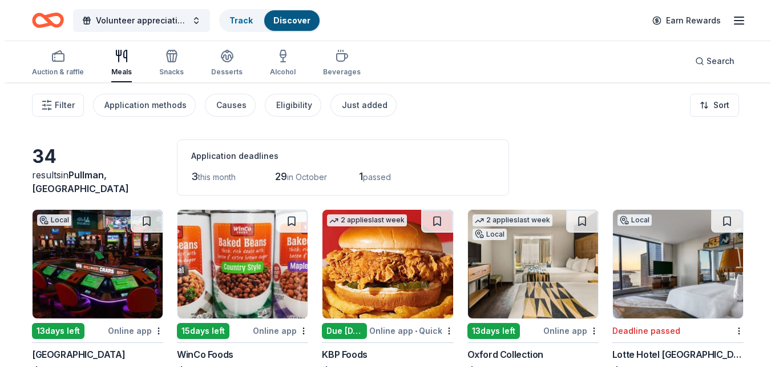
scroll to position [0, 0]
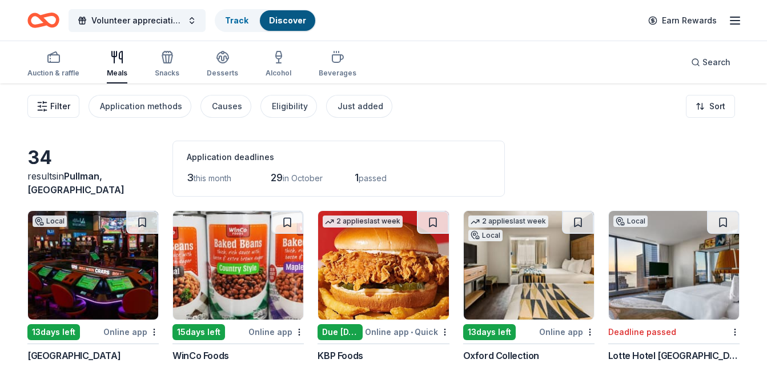
click at [51, 110] on span "Filter" at bounding box center [60, 106] width 20 height 14
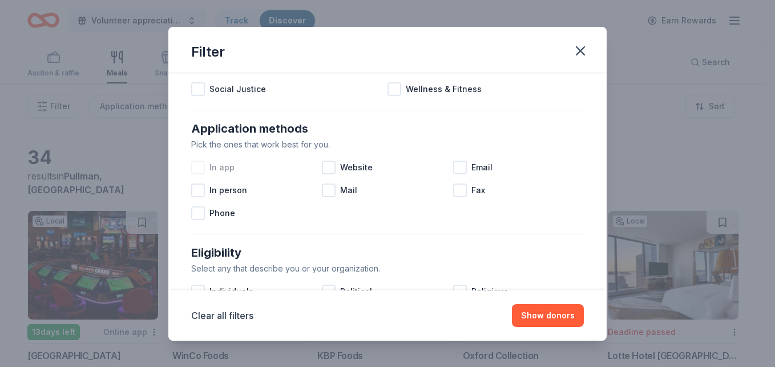
scroll to position [165, 0]
click at [206, 169] on div "In app" at bounding box center [256, 166] width 131 height 23
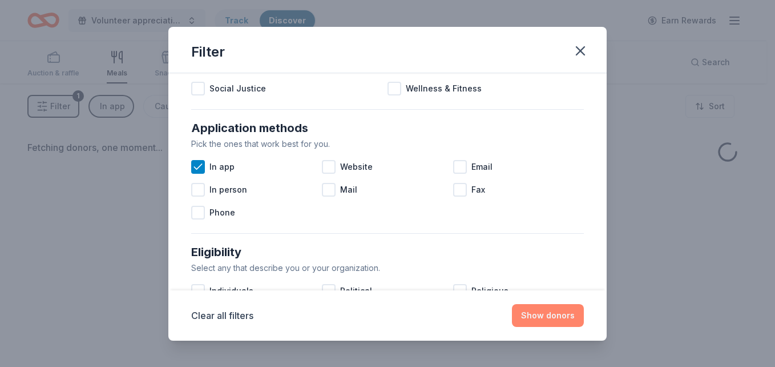
click at [558, 304] on button "Show donors" at bounding box center [548, 315] width 72 height 23
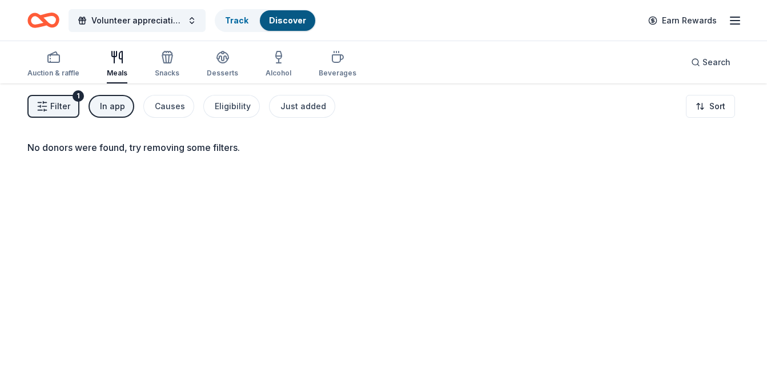
click at [53, 99] on button "Filter 1" at bounding box center [53, 106] width 52 height 23
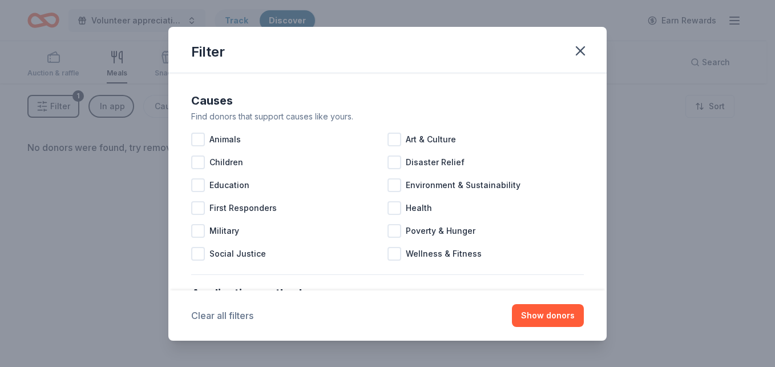
click at [202, 320] on button "Clear all filters" at bounding box center [222, 315] width 62 height 14
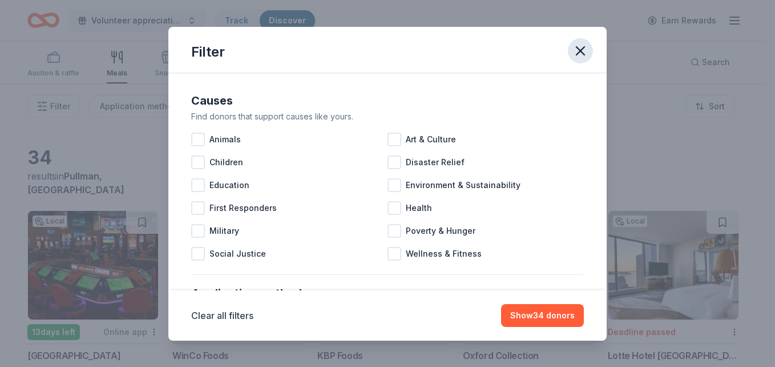
click at [578, 53] on icon "button" at bounding box center [581, 51] width 8 height 8
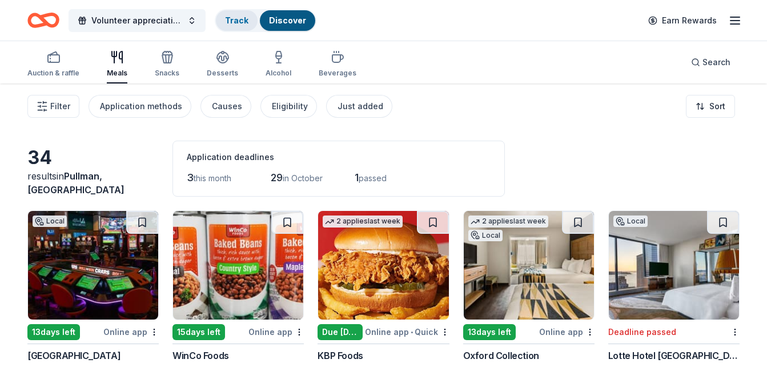
click at [240, 10] on div "Track" at bounding box center [237, 20] width 42 height 21
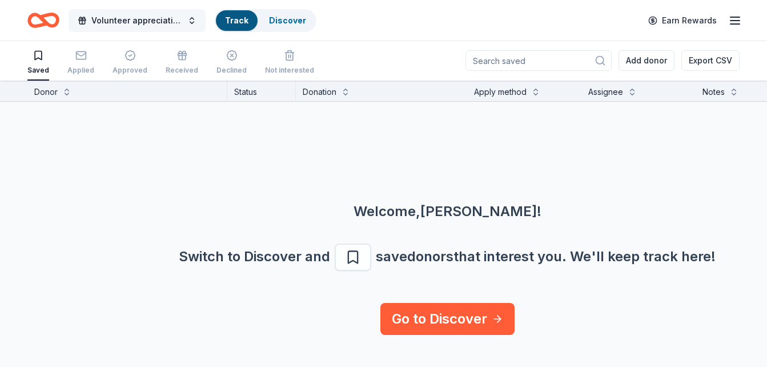
click at [160, 18] on span "Volunteer appreciation event" at bounding box center [136, 21] width 91 height 14
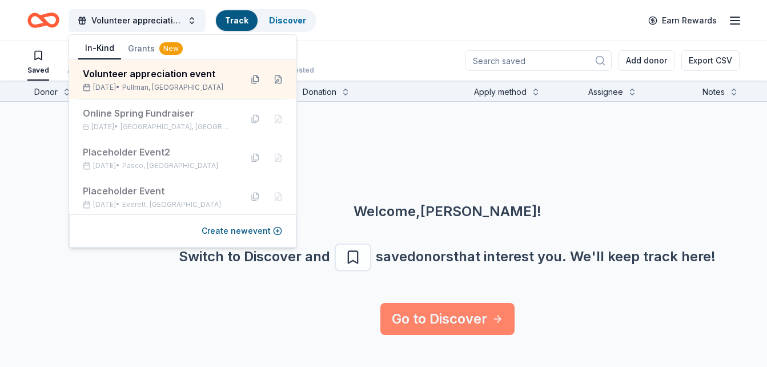
click at [473, 307] on link "Go to Discover" at bounding box center [447, 319] width 134 height 32
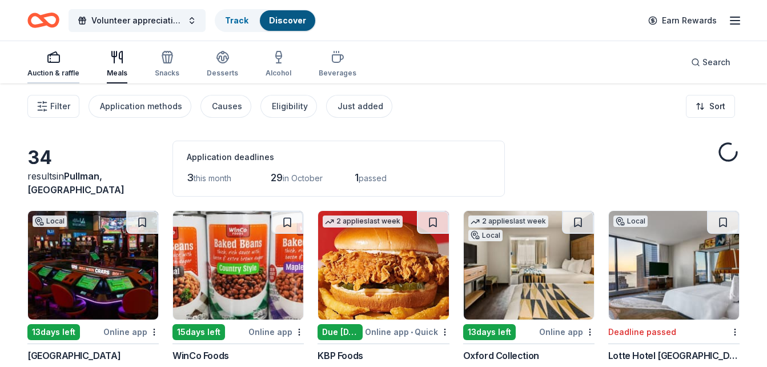
click at [59, 71] on div "Auction & raffle" at bounding box center [53, 73] width 52 height 9
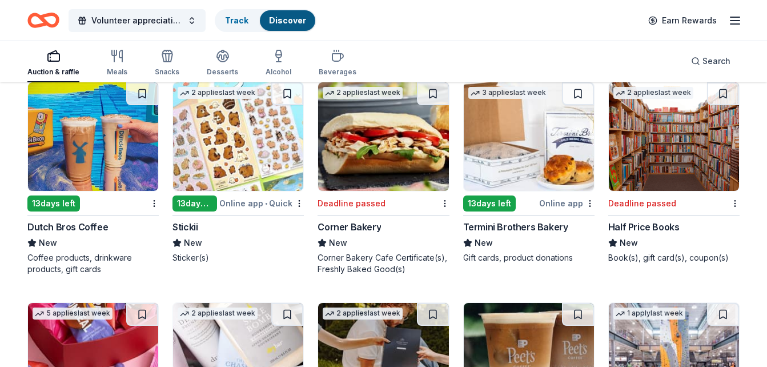
scroll to position [2973, 0]
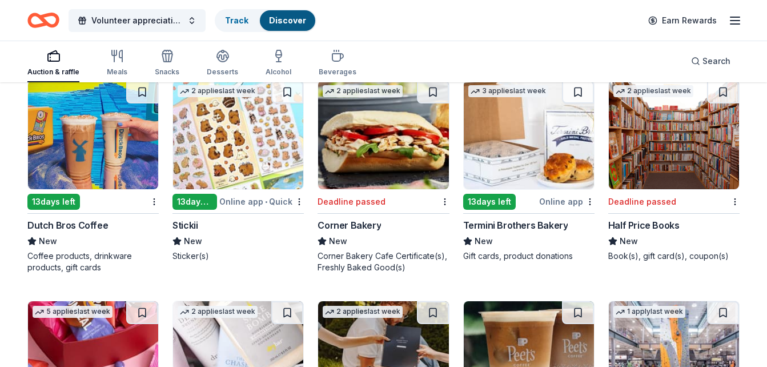
click at [106, 237] on div "New" at bounding box center [92, 241] width 131 height 14
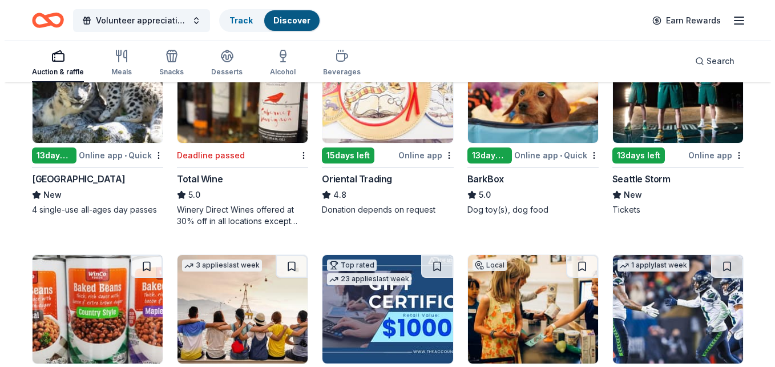
scroll to position [0, 0]
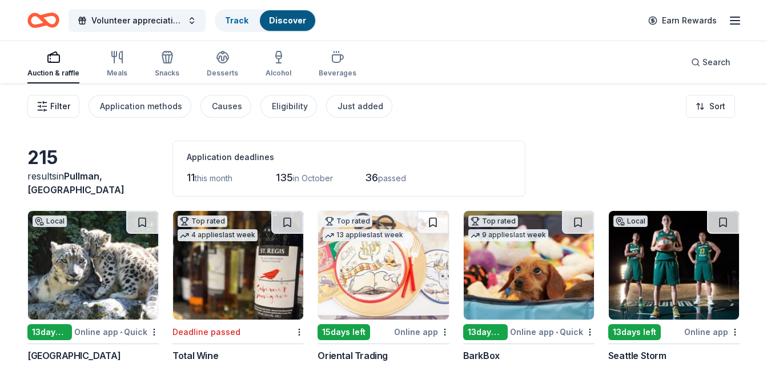
click at [65, 100] on span "Filter" at bounding box center [60, 106] width 20 height 14
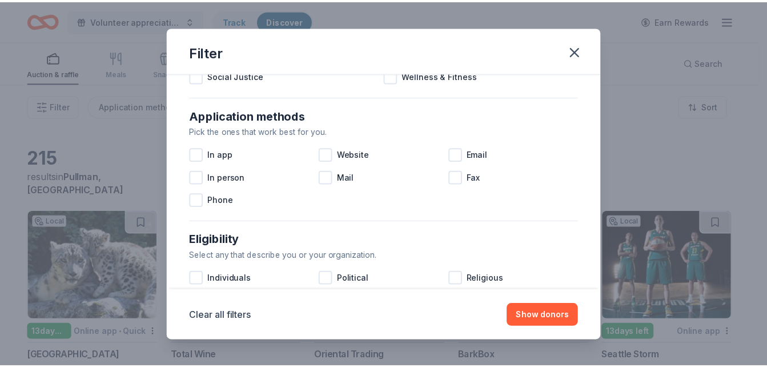
scroll to position [222, 0]
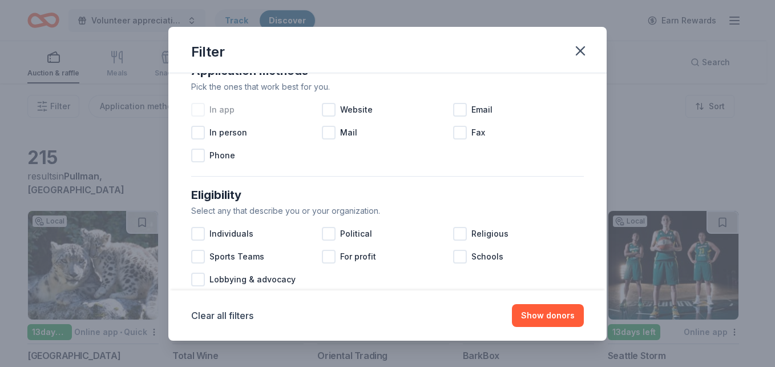
click at [204, 113] on div at bounding box center [198, 110] width 14 height 14
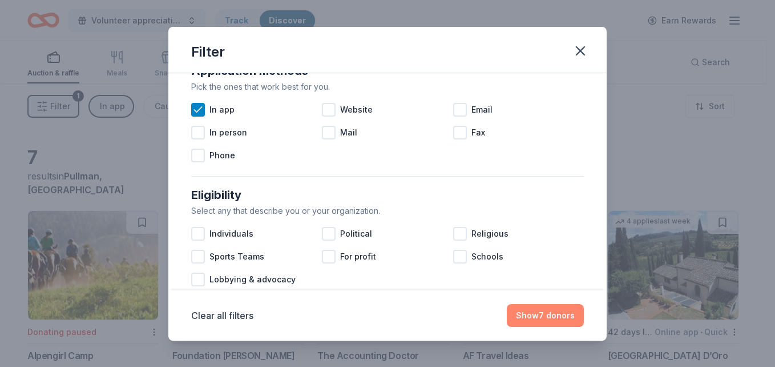
click at [536, 311] on button "Show 7 donors" at bounding box center [545, 315] width 77 height 23
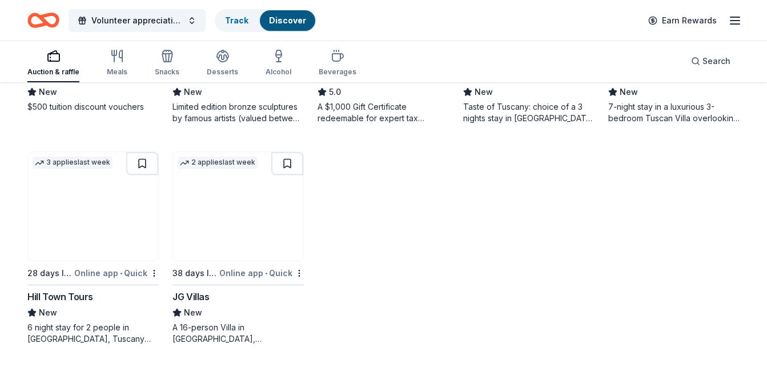
scroll to position [280, 0]
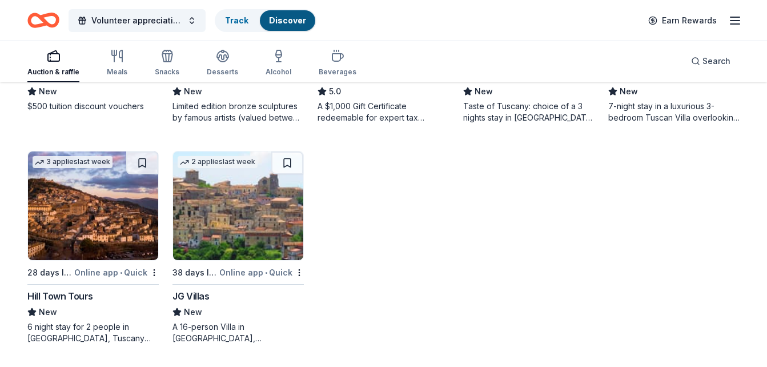
click at [199, 289] on div "JG Villas" at bounding box center [190, 296] width 37 height 14
click at [53, 292] on div "Hill Town Tours" at bounding box center [60, 296] width 66 height 14
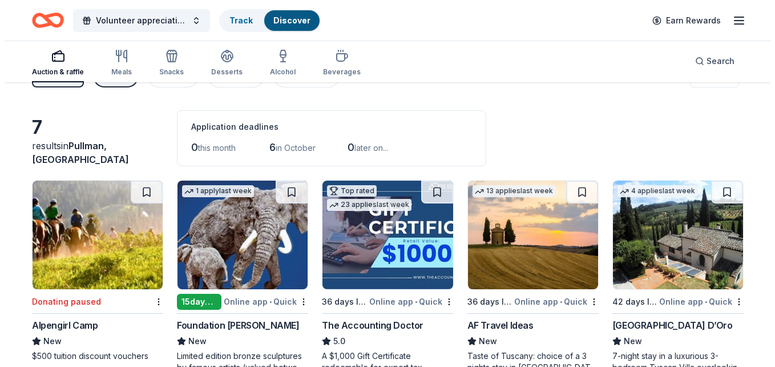
scroll to position [0, 0]
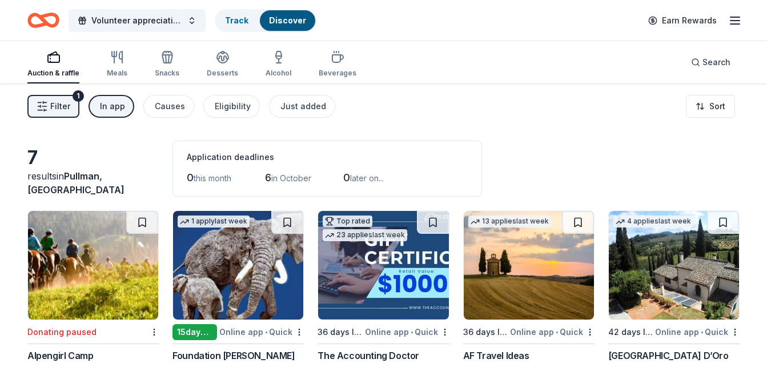
click at [57, 110] on span "Filter" at bounding box center [60, 106] width 20 height 14
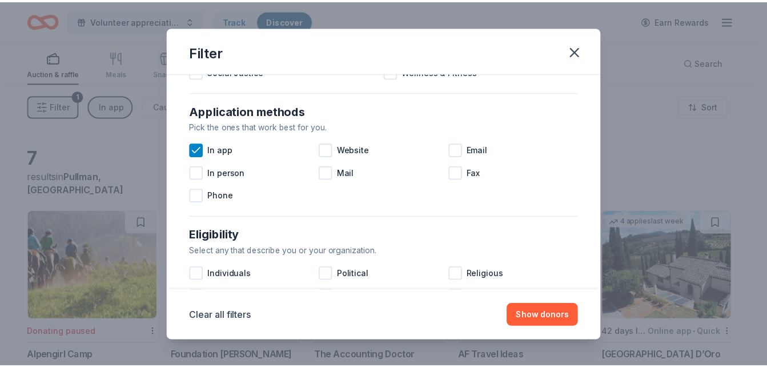
scroll to position [183, 0]
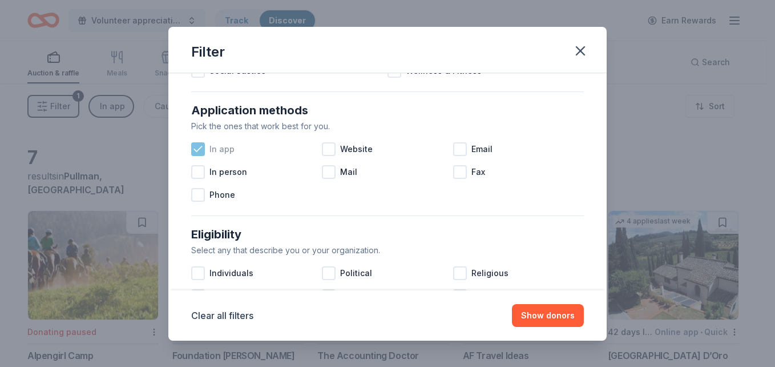
click at [199, 147] on icon at bounding box center [197, 148] width 11 height 11
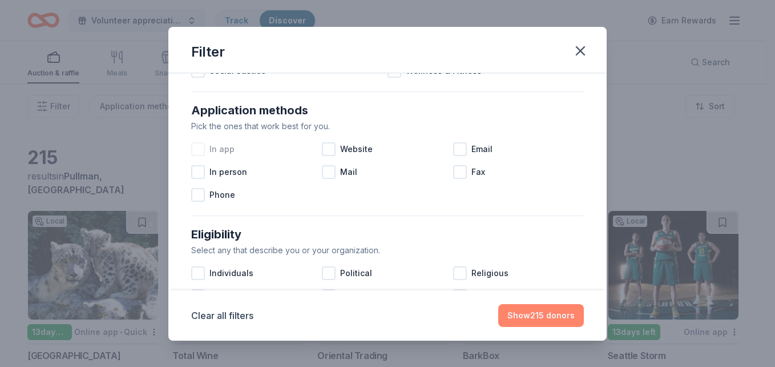
click at [564, 311] on button "Show 215 donors" at bounding box center [541, 315] width 86 height 23
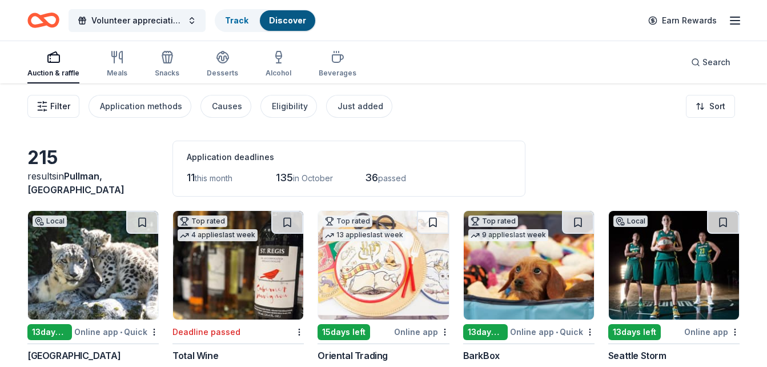
click at [63, 103] on span "Filter" at bounding box center [60, 106] width 20 height 14
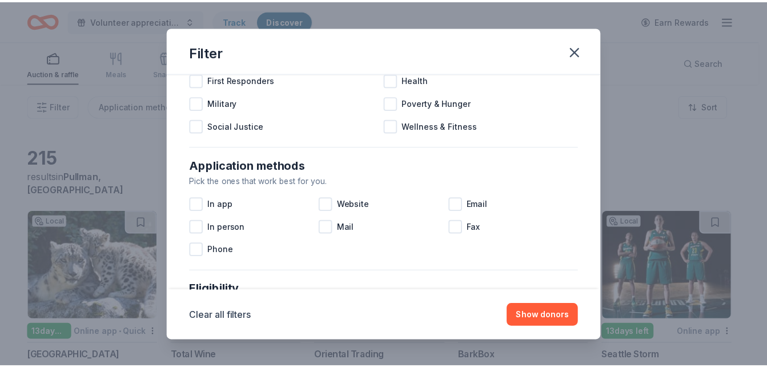
scroll to position [129, 0]
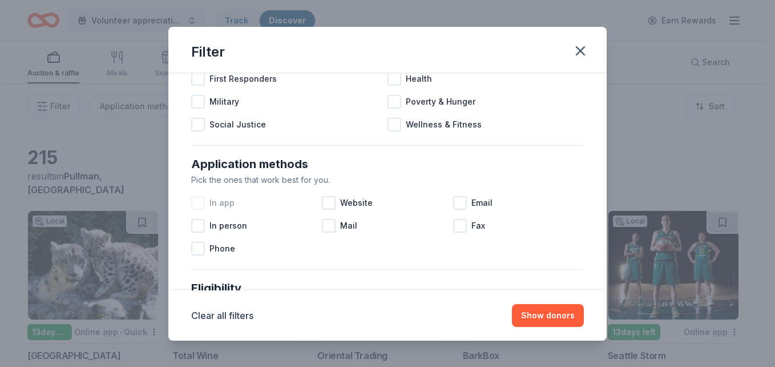
drag, startPoint x: 187, startPoint y: 202, endPoint x: 193, endPoint y: 203, distance: 5.7
click at [193, 203] on div "Application methods Pick the ones that work best for you. In app Website Email …" at bounding box center [388, 207] width 402 height 114
click at [193, 203] on div at bounding box center [198, 203] width 14 height 14
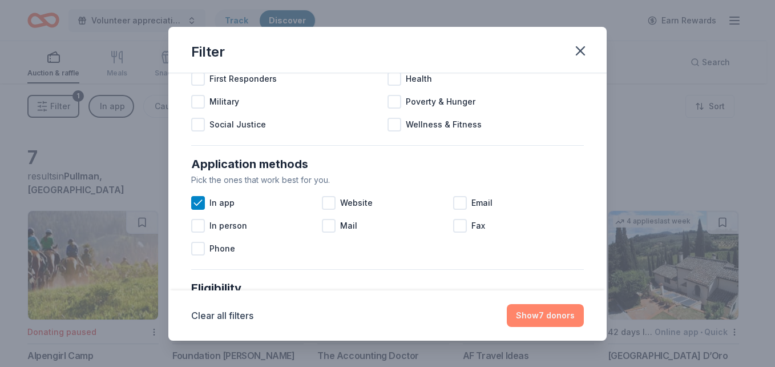
click at [520, 308] on button "Show 7 donors" at bounding box center [545, 315] width 77 height 23
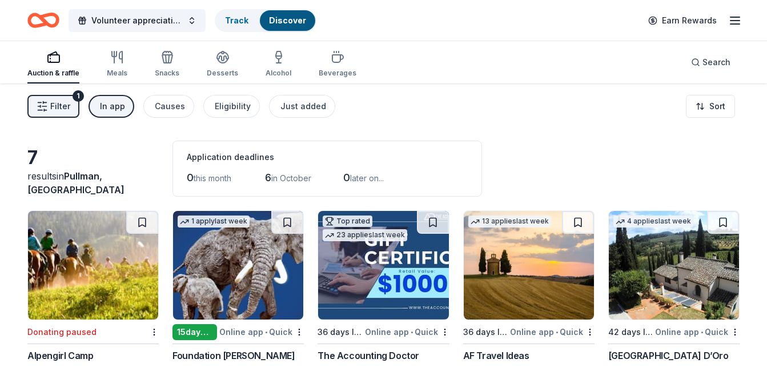
click at [733, 22] on icon "button" at bounding box center [735, 21] width 14 height 14
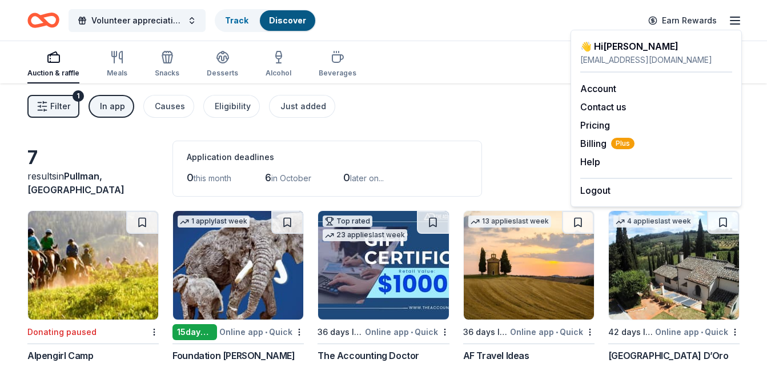
click at [733, 22] on icon "button" at bounding box center [735, 21] width 14 height 14
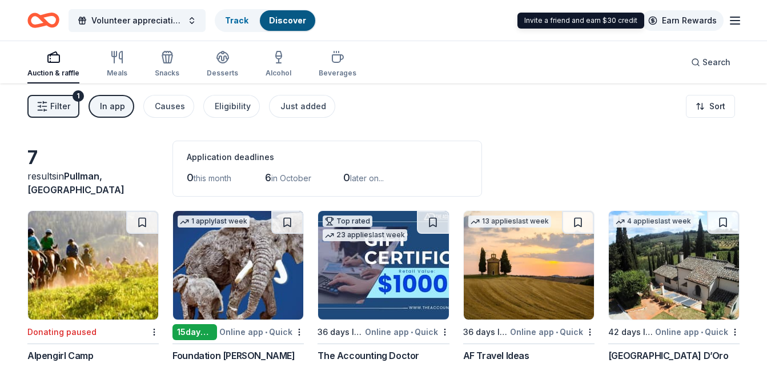
click at [695, 21] on link "Earn Rewards" at bounding box center [682, 20] width 82 height 21
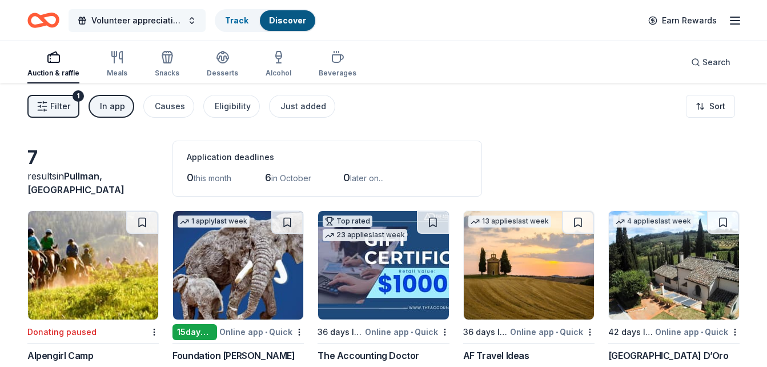
click at [125, 28] on button "Volunteer appreciation event" at bounding box center [137, 20] width 137 height 23
click at [191, 16] on button "Volunteer appreciation event" at bounding box center [137, 20] width 137 height 23
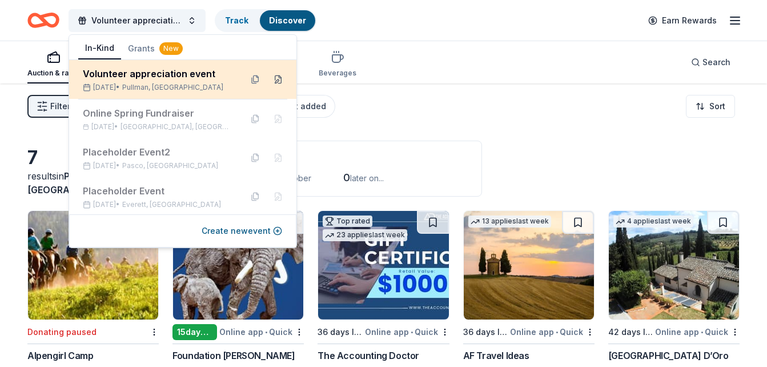
click at [271, 77] on button at bounding box center [278, 79] width 18 height 18
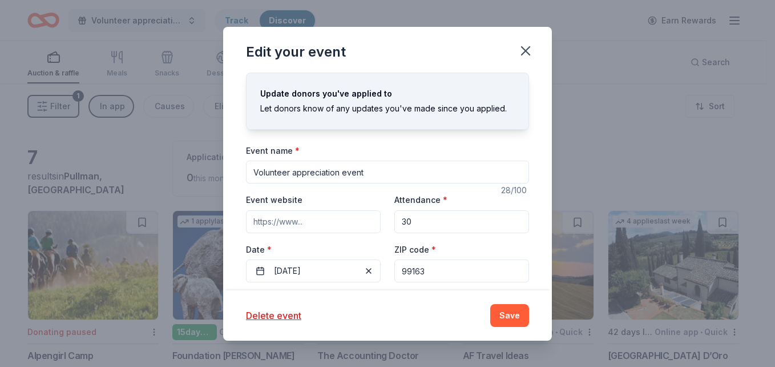
click at [441, 267] on input "99163" at bounding box center [462, 270] width 135 height 23
type input "9"
paste input "98101"
type input "98101"
click at [521, 319] on button "Save" at bounding box center [509, 315] width 39 height 23
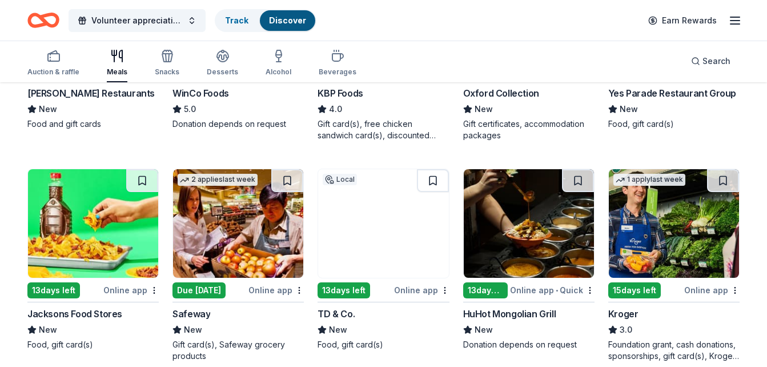
scroll to position [263, 0]
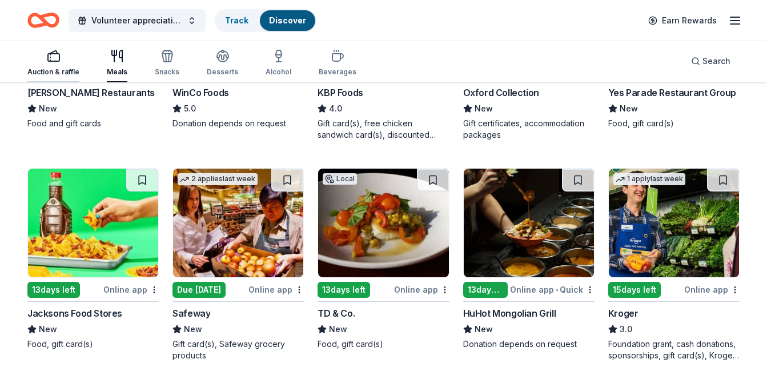
click at [42, 59] on div "button" at bounding box center [53, 56] width 52 height 14
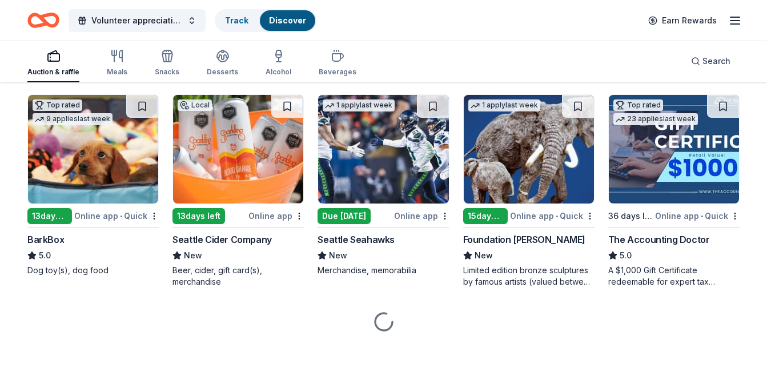
scroll to position [778, 0]
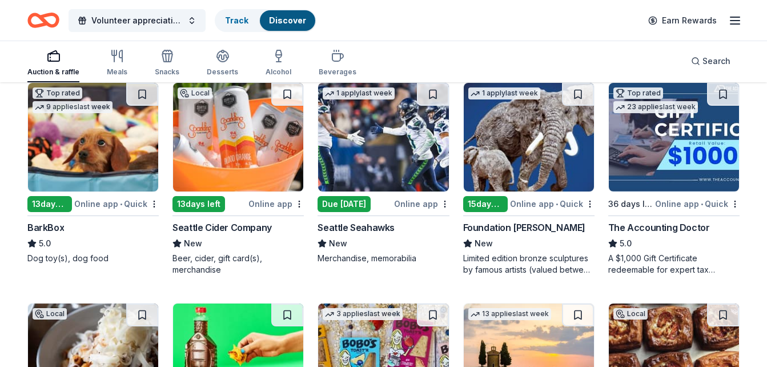
click at [370, 222] on div "Seattle Seahawks" at bounding box center [355, 227] width 77 height 14
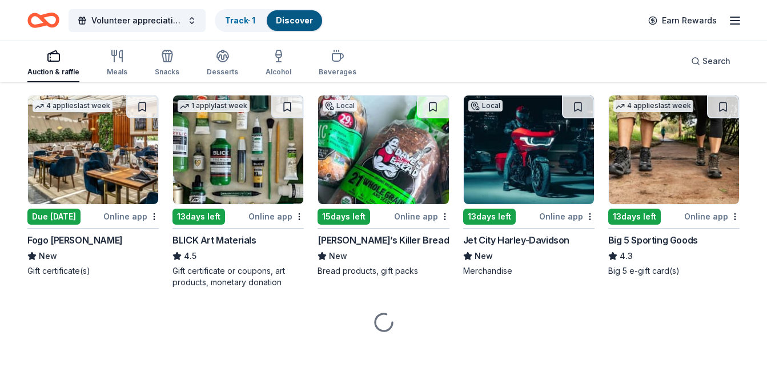
scroll to position [2089, 0]
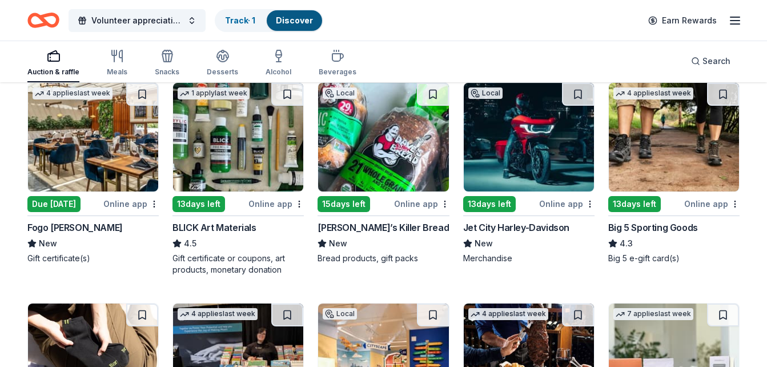
click at [731, 14] on icon "button" at bounding box center [735, 21] width 14 height 14
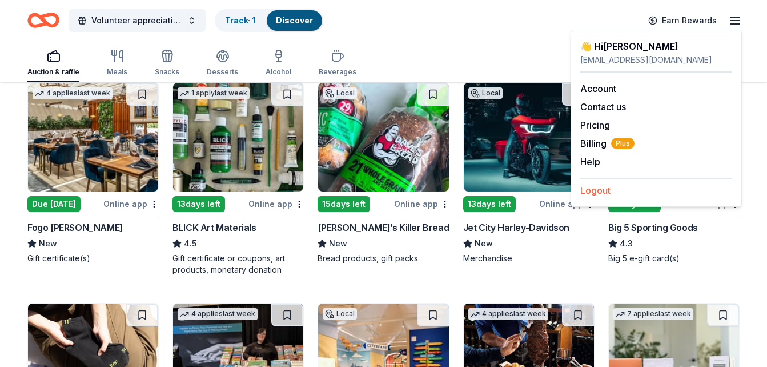
click at [595, 191] on button "Logout" at bounding box center [595, 190] width 30 height 14
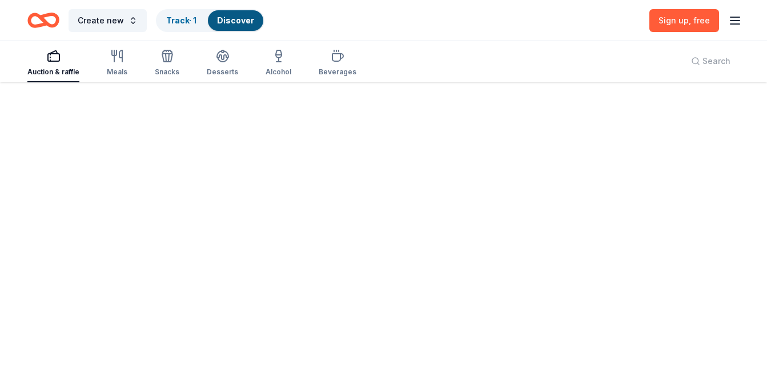
scroll to position [0, 0]
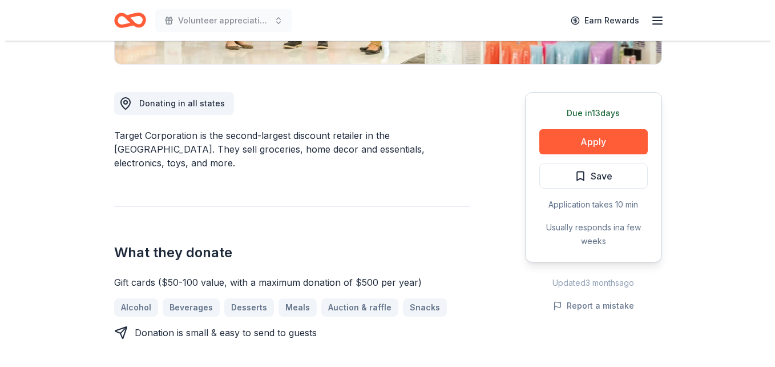
scroll to position [287, 0]
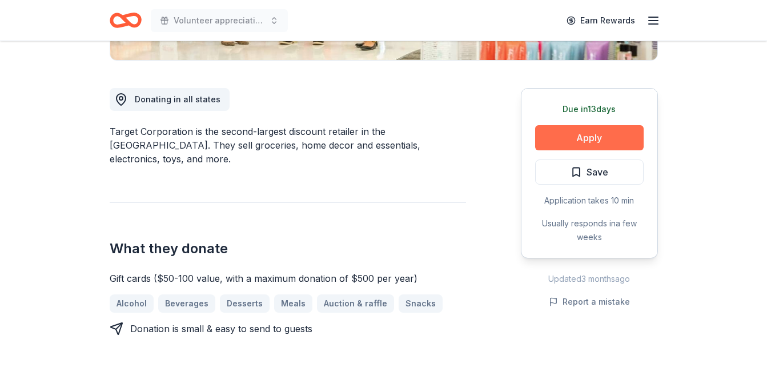
click at [586, 140] on button "Apply" at bounding box center [589, 137] width 108 height 25
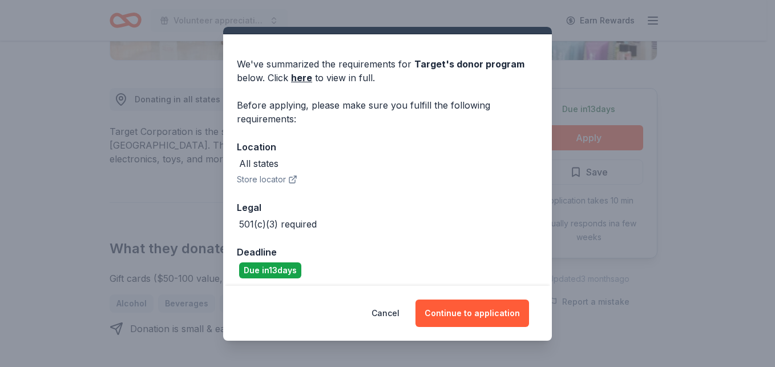
scroll to position [31, 0]
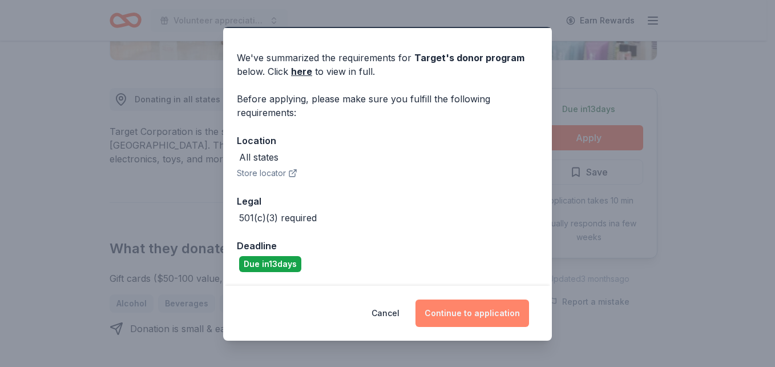
click at [457, 302] on button "Continue to application" at bounding box center [473, 312] width 114 height 27
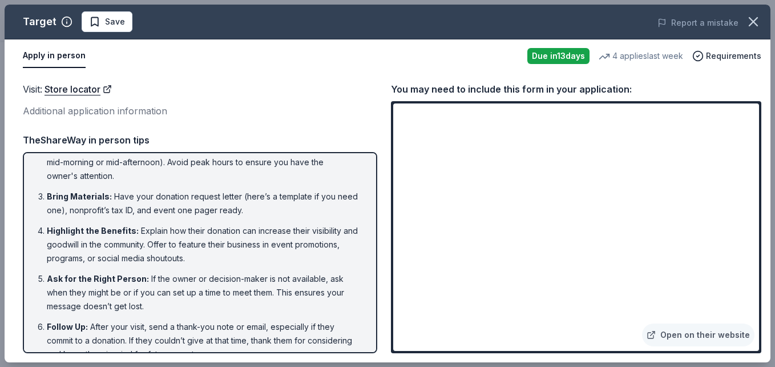
scroll to position [0, 0]
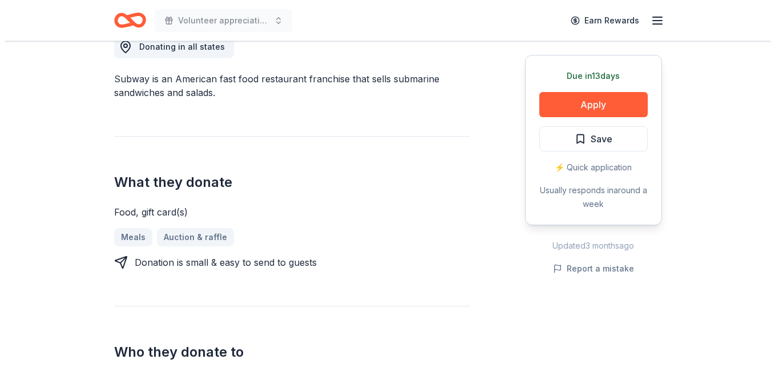
scroll to position [347, 0]
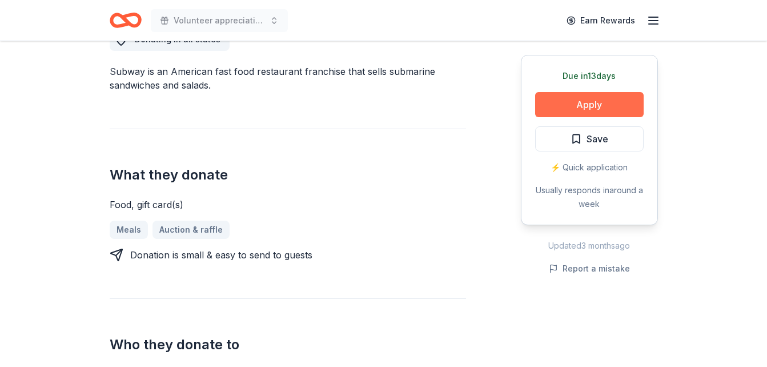
click at [592, 102] on button "Apply" at bounding box center [589, 104] width 108 height 25
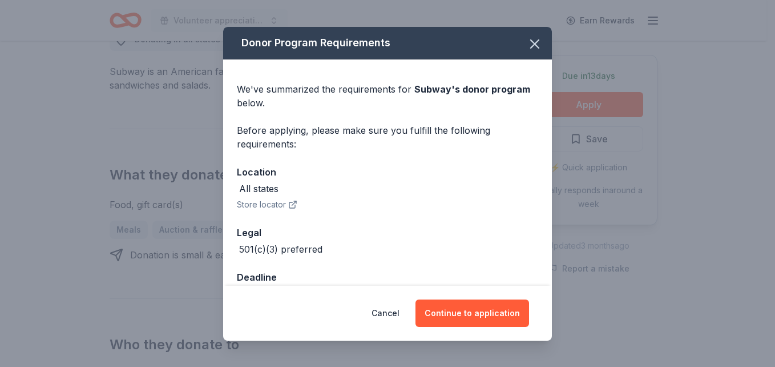
scroll to position [31, 0]
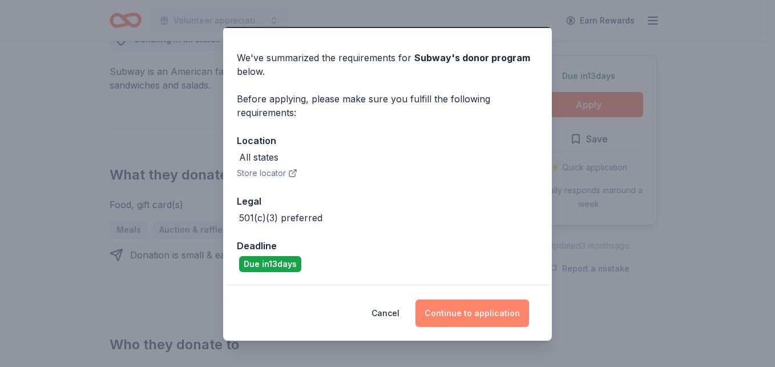
click at [443, 302] on button "Continue to application" at bounding box center [473, 312] width 114 height 27
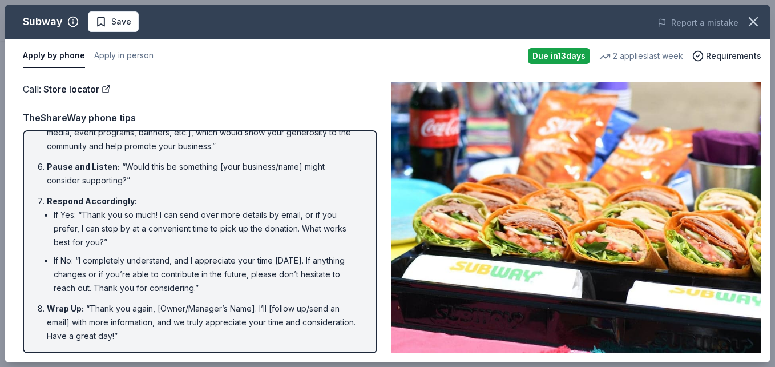
scroll to position [0, 0]
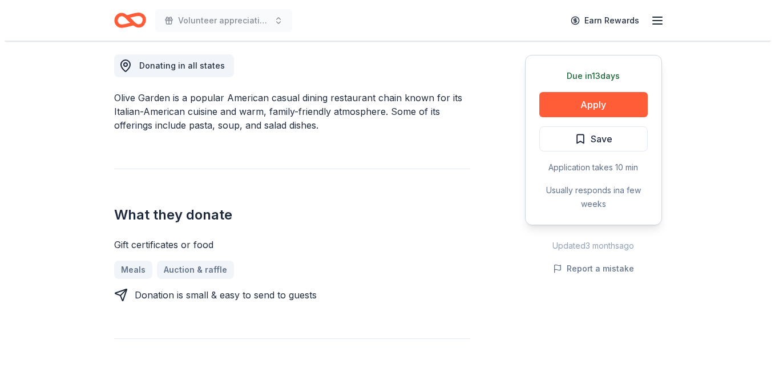
scroll to position [327, 0]
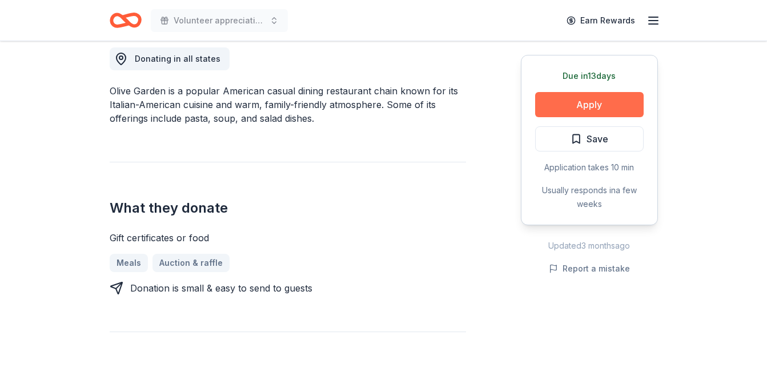
click at [573, 105] on button "Apply" at bounding box center [589, 104] width 108 height 25
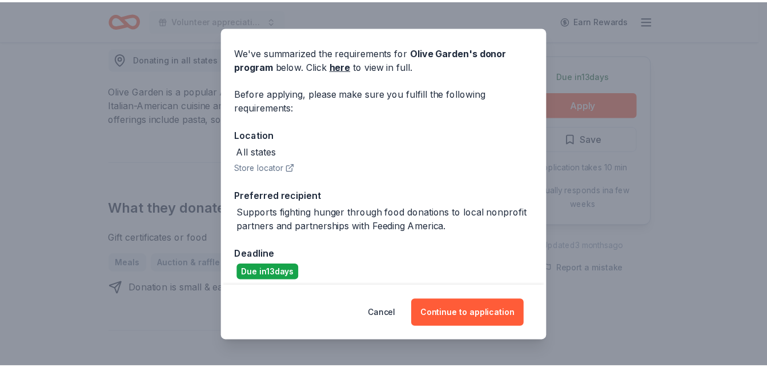
scroll to position [45, 0]
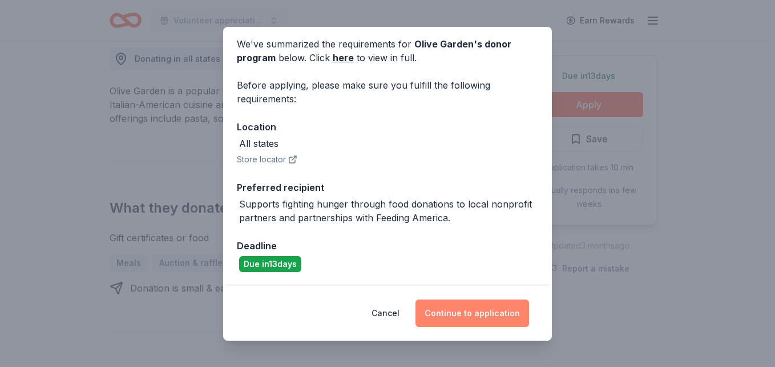
click at [443, 305] on button "Continue to application" at bounding box center [473, 312] width 114 height 27
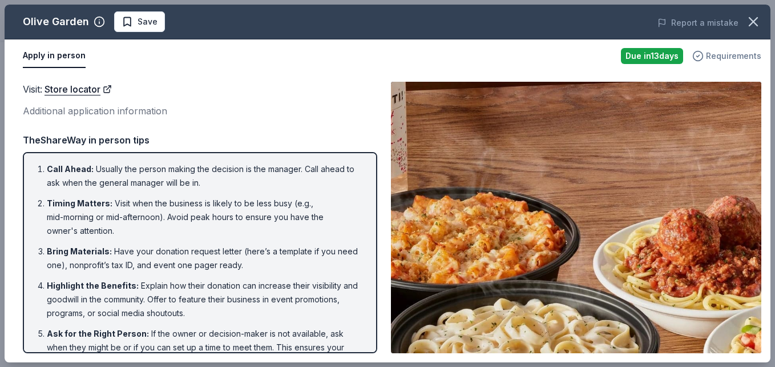
click at [727, 49] on span "Requirements" at bounding box center [733, 56] width 55 height 14
click at [761, 15] on icon "button" at bounding box center [754, 22] width 16 height 16
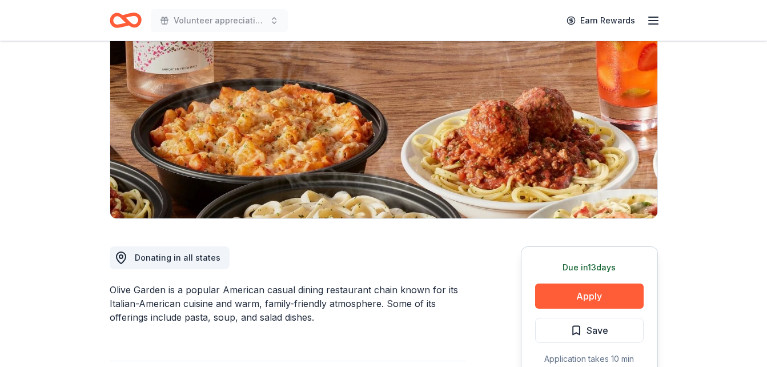
scroll to position [0, 0]
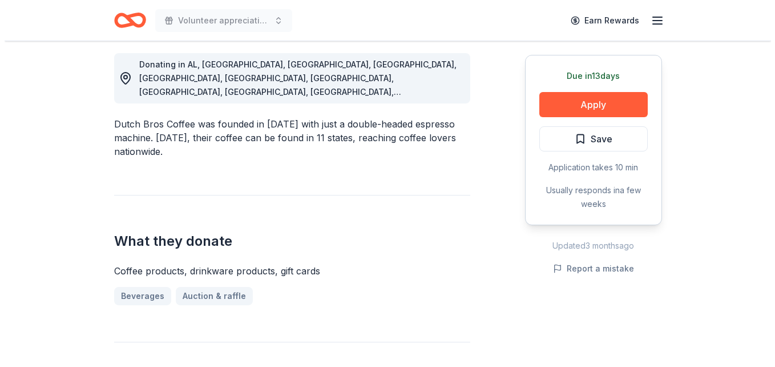
scroll to position [321, 0]
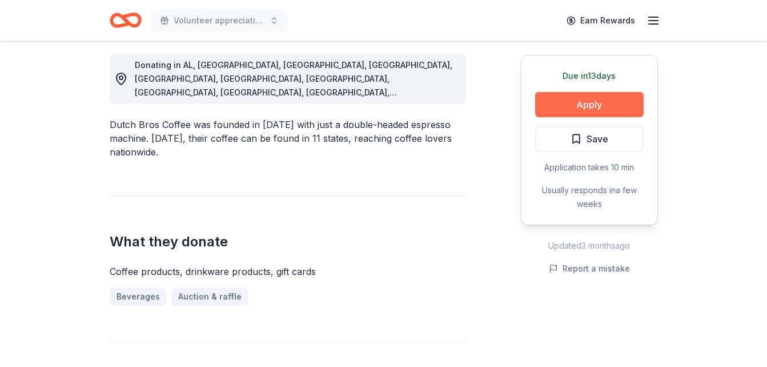
click at [565, 102] on button "Apply" at bounding box center [589, 104] width 108 height 25
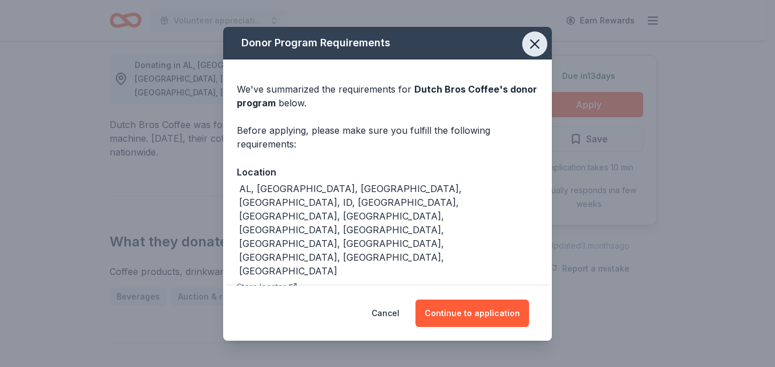
click at [527, 42] on icon "button" at bounding box center [535, 44] width 16 height 16
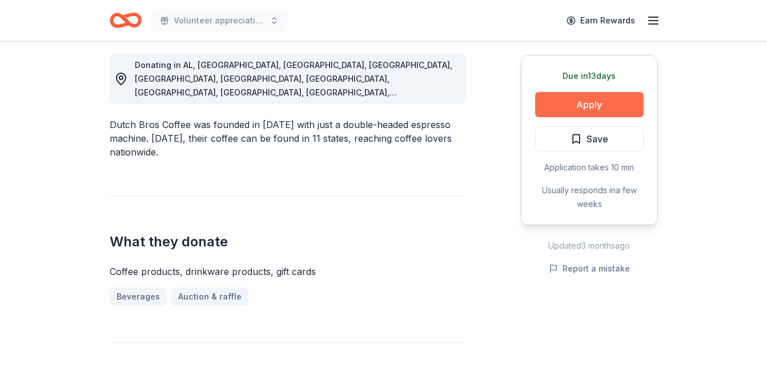
click at [555, 107] on button "Apply" at bounding box center [589, 104] width 108 height 25
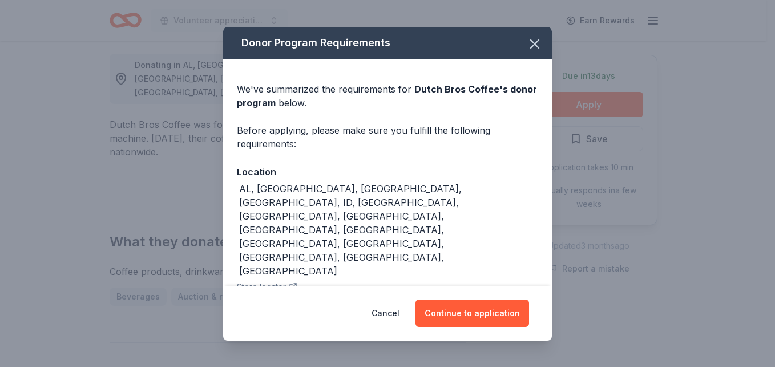
scroll to position [31, 0]
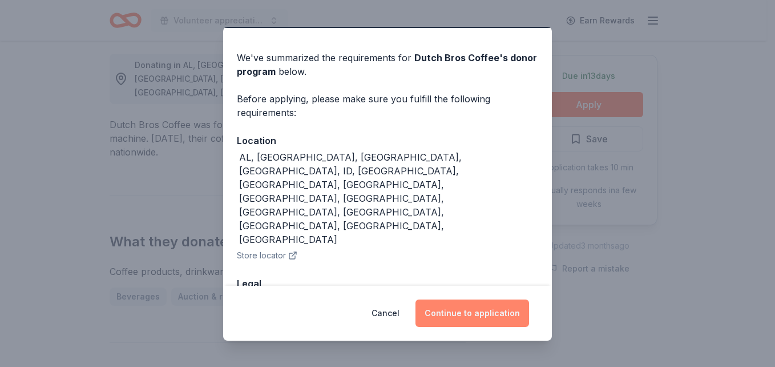
click at [469, 319] on button "Continue to application" at bounding box center [473, 312] width 114 height 27
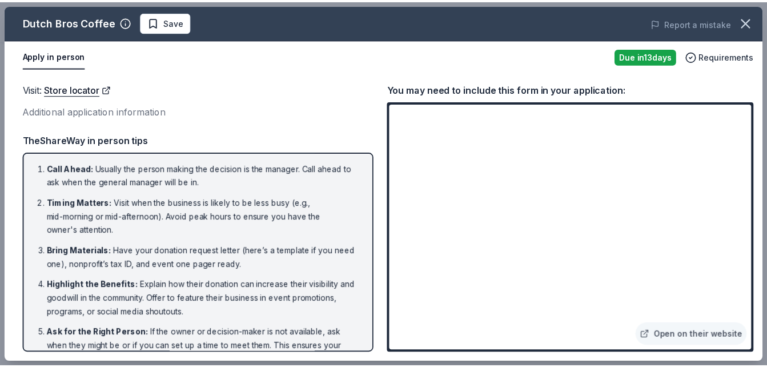
scroll to position [0, 0]
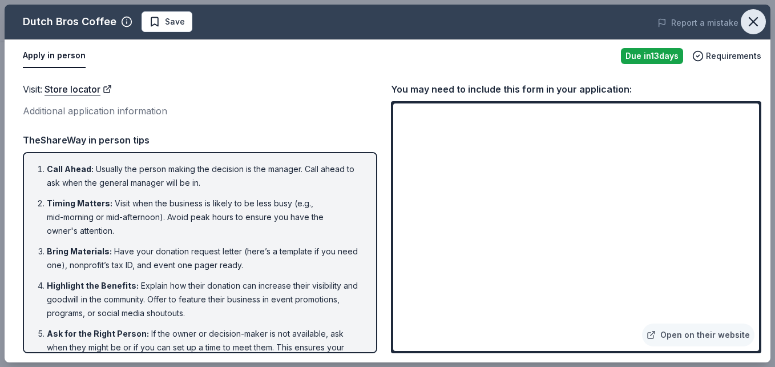
click at [751, 19] on icon "button" at bounding box center [754, 22] width 8 height 8
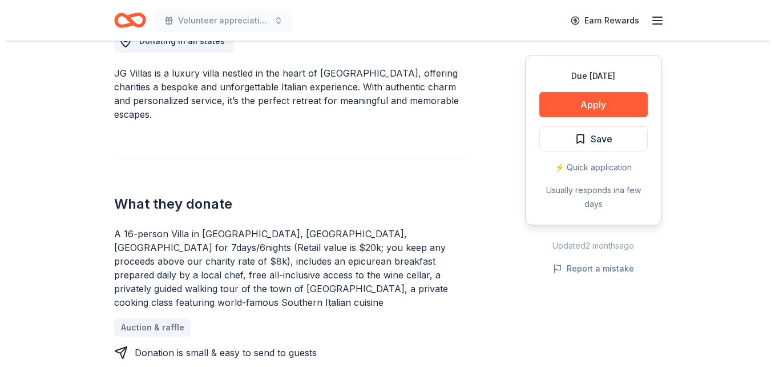
scroll to position [344, 0]
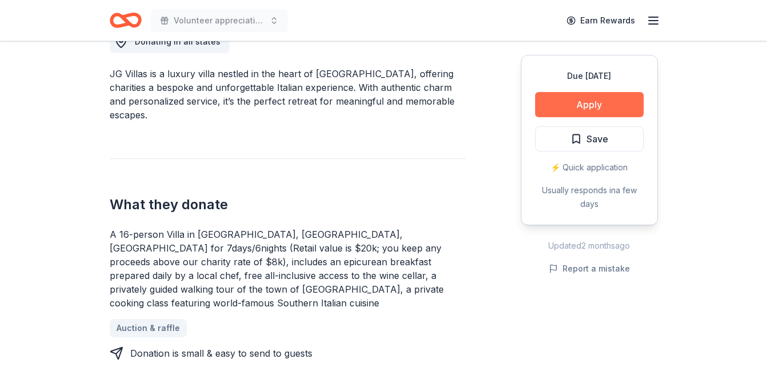
click at [569, 101] on button "Apply" at bounding box center [589, 104] width 108 height 25
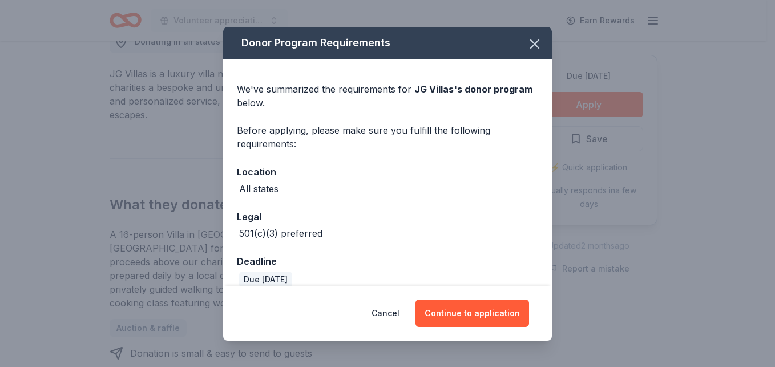
scroll to position [15, 0]
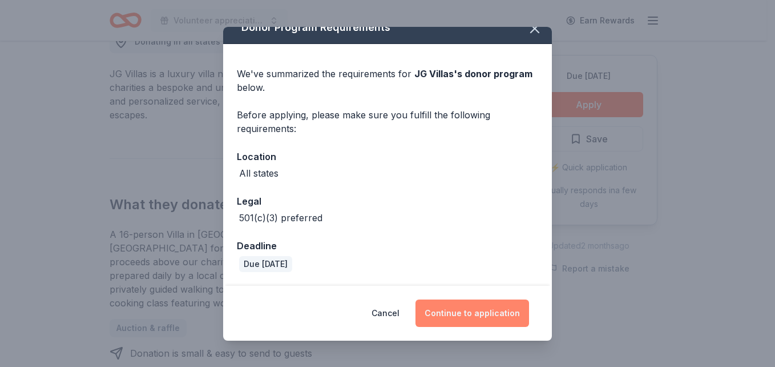
click at [478, 319] on button "Continue to application" at bounding box center [473, 312] width 114 height 27
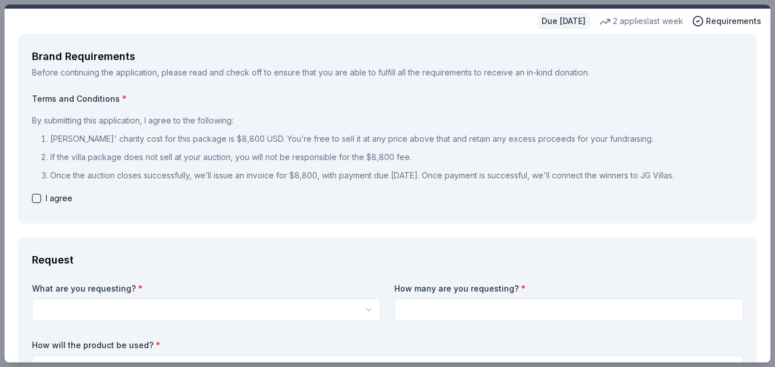
scroll to position [0, 0]
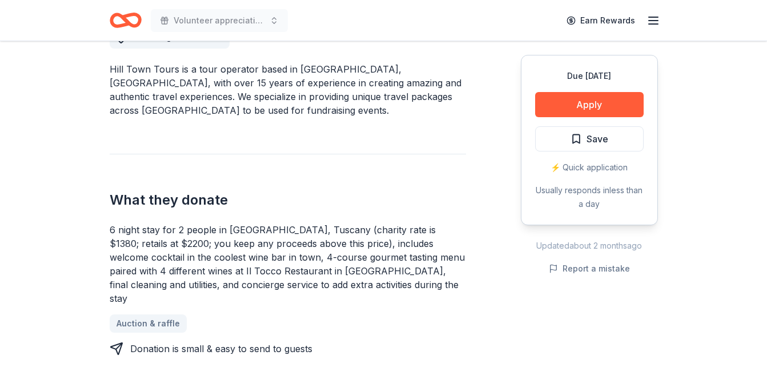
scroll to position [350, 0]
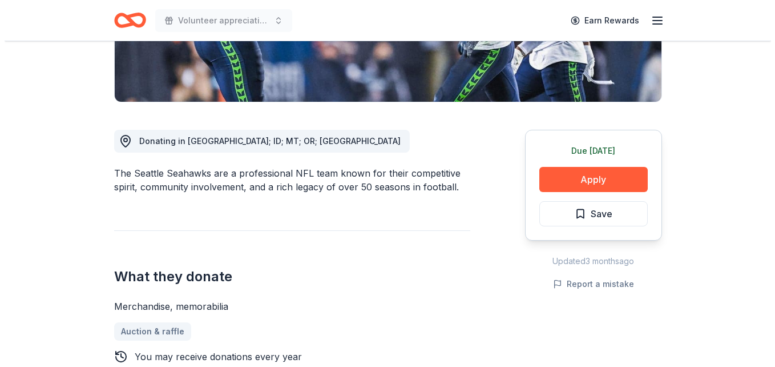
scroll to position [243, 0]
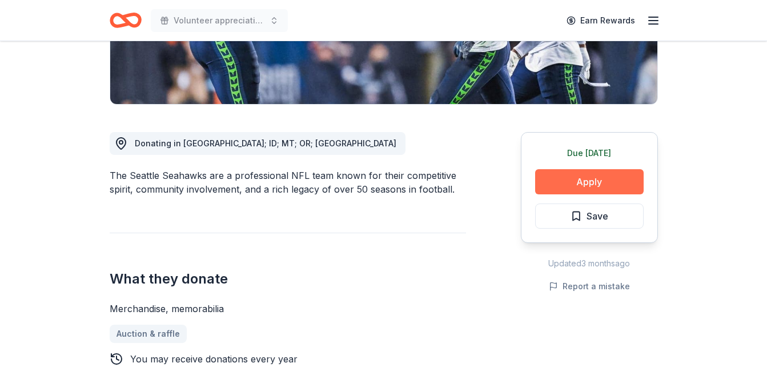
click at [582, 186] on button "Apply" at bounding box center [589, 181] width 108 height 25
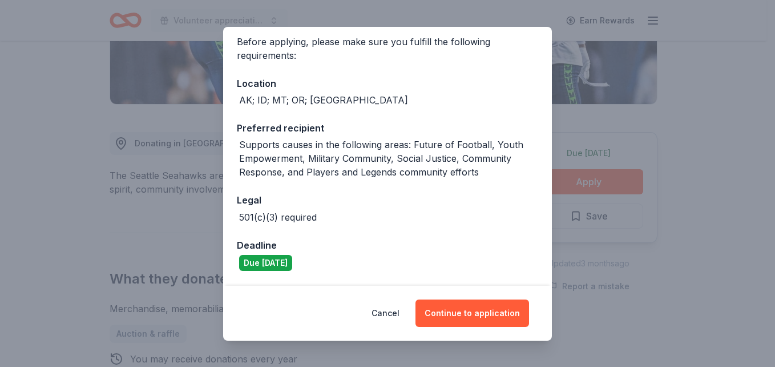
scroll to position [89, 0]
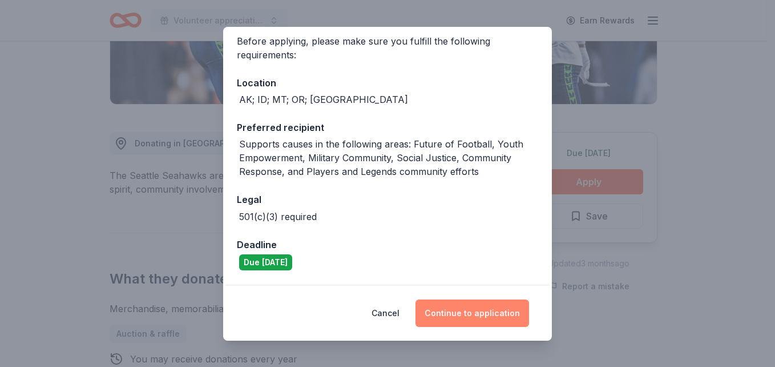
click at [449, 323] on button "Continue to application" at bounding box center [473, 312] width 114 height 27
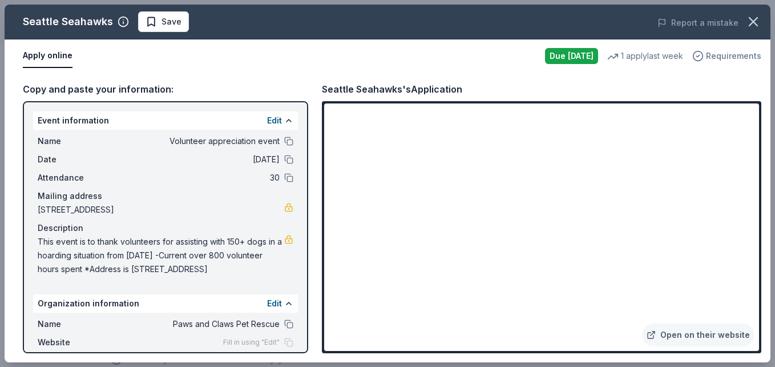
click at [704, 54] on icon "button" at bounding box center [698, 55] width 11 height 11
click at [504, 81] on div "Copy and paste your information: Event information Edit Name Volunteer apprecia…" at bounding box center [388, 217] width 766 height 289
click at [541, 1] on div "Seattle Seahawks Save Report a mistake Apply online Due [DATE] 1 apply last wee…" at bounding box center [387, 183] width 775 height 367
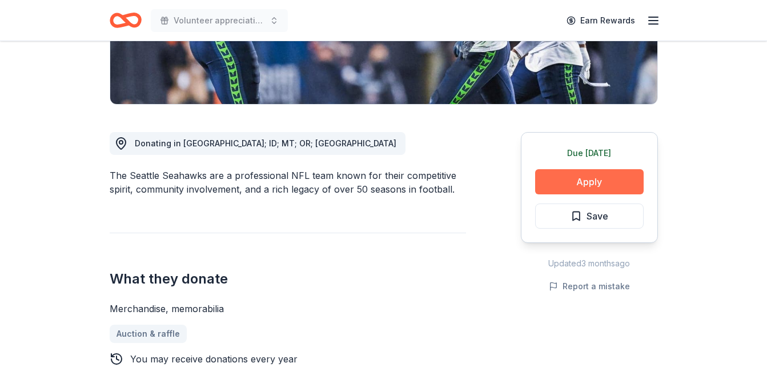
click at [568, 181] on button "Apply" at bounding box center [589, 181] width 108 height 25
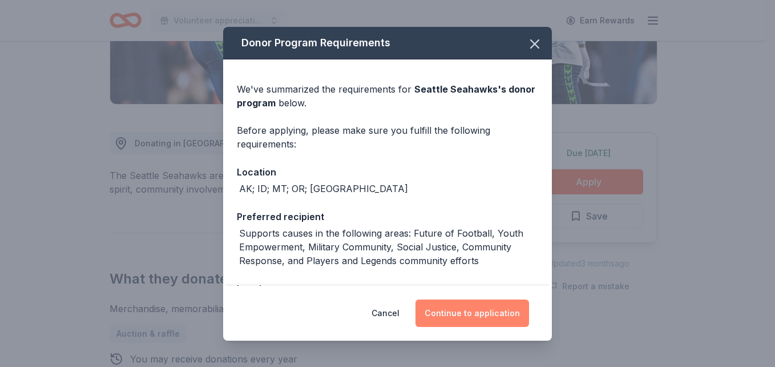
click at [430, 309] on button "Continue to application" at bounding box center [473, 312] width 114 height 27
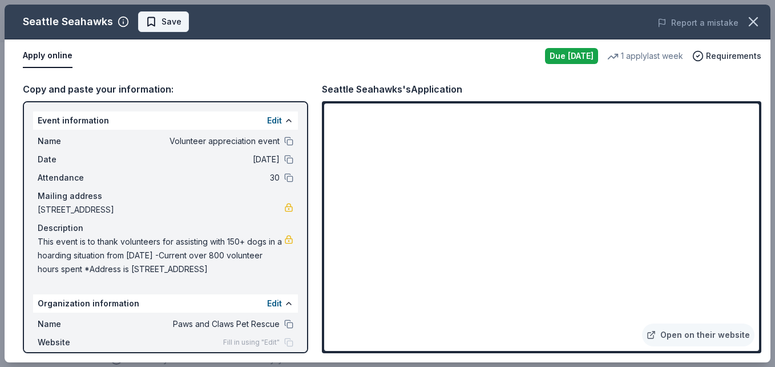
click at [154, 15] on span "Save" at bounding box center [164, 22] width 36 height 14
